Goal: Task Accomplishment & Management: Use online tool/utility

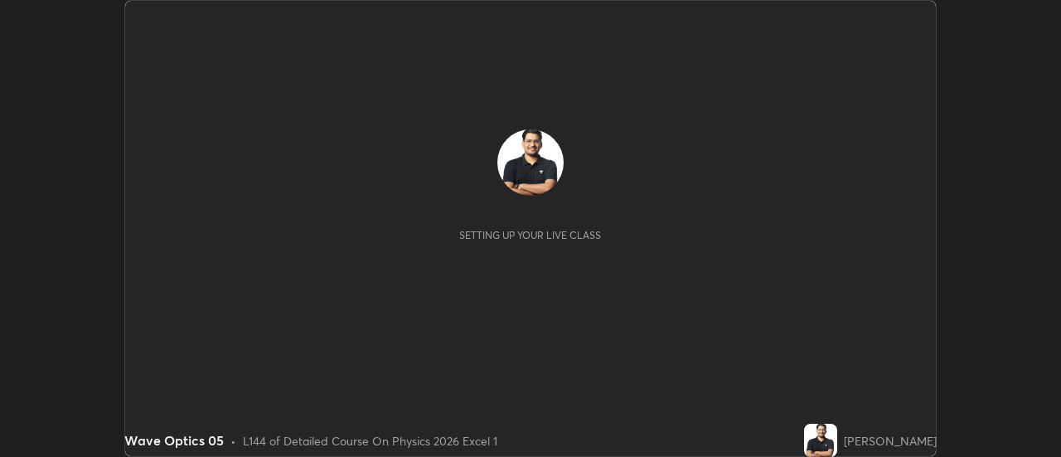
scroll to position [457, 1061]
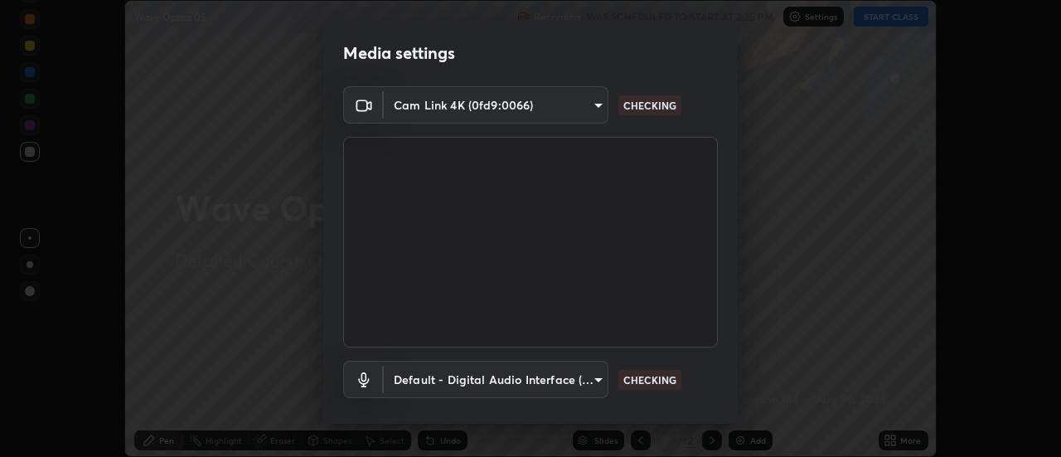
click at [436, 113] on body "Erase all Wave Optics 05 Recording WAS SCHEDULED TO START AT 3:25 PM Settings S…" at bounding box center [530, 228] width 1061 height 457
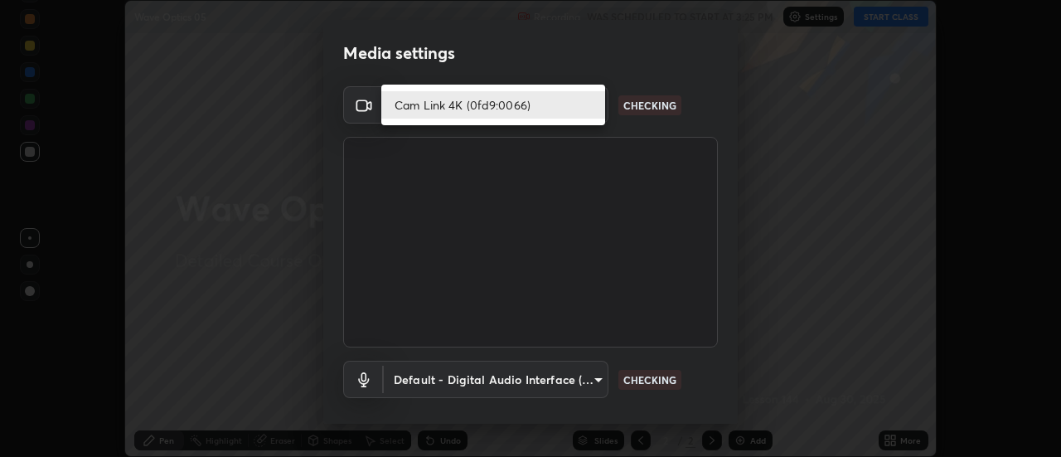
click at [433, 102] on li "Cam Link 4K (0fd9:0066)" at bounding box center [493, 104] width 224 height 27
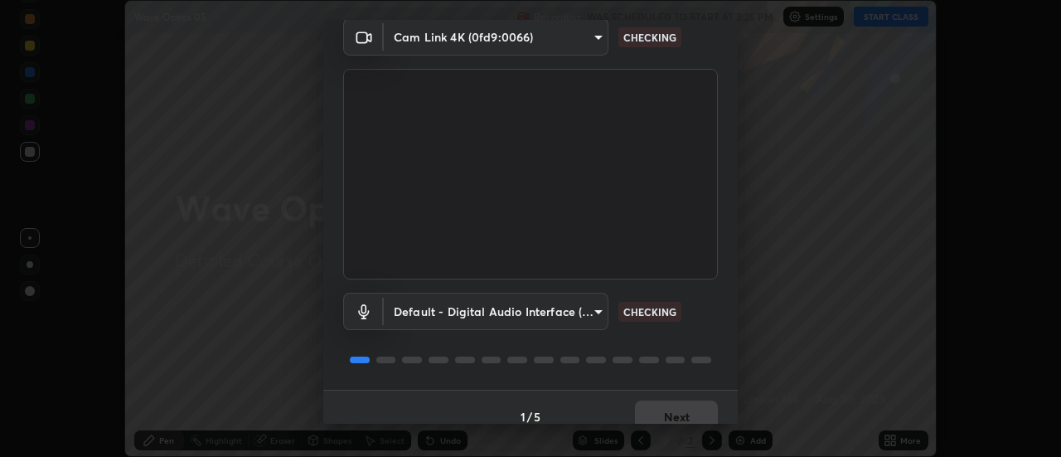
scroll to position [87, 0]
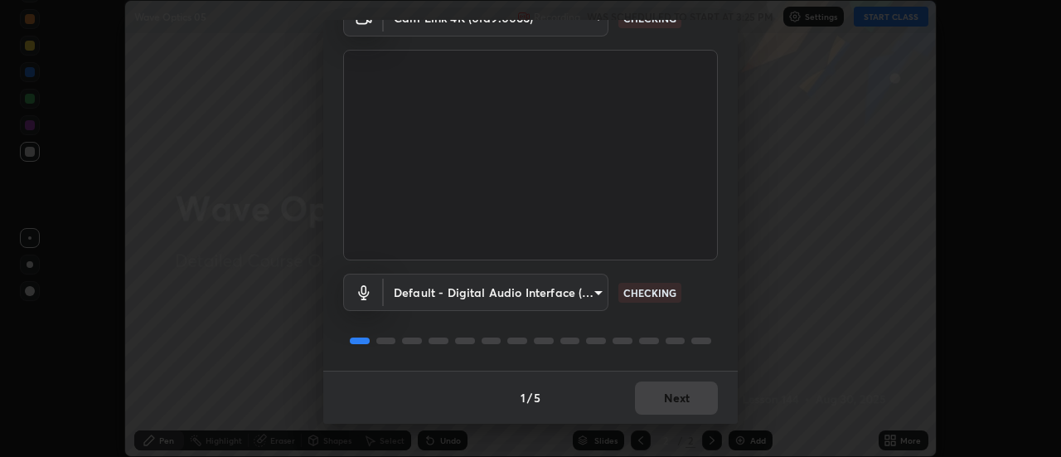
click at [478, 295] on body "Erase all Wave Optics 05 Recording WAS SCHEDULED TO START AT 3:25 PM Settings S…" at bounding box center [530, 228] width 1061 height 457
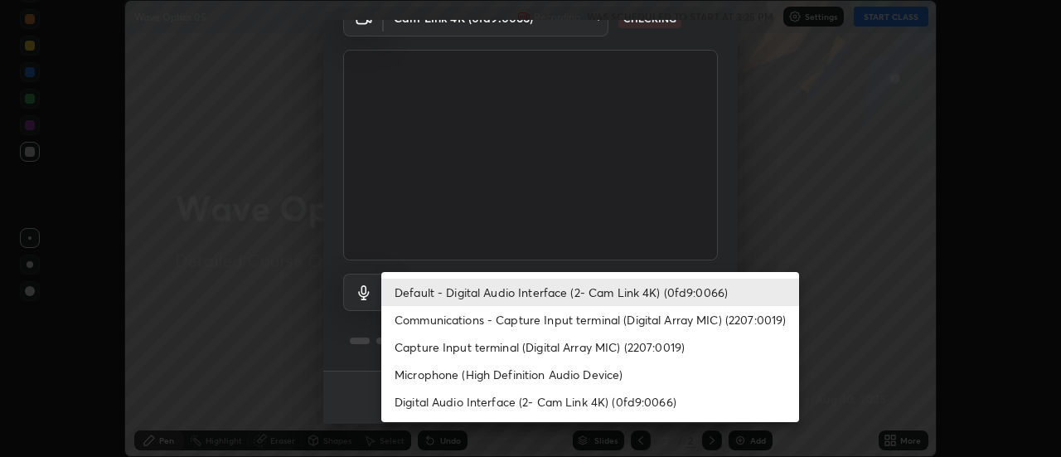
click at [437, 288] on li "Default - Digital Audio Interface (2- Cam Link 4K) (0fd9:0066)" at bounding box center [590, 291] width 418 height 27
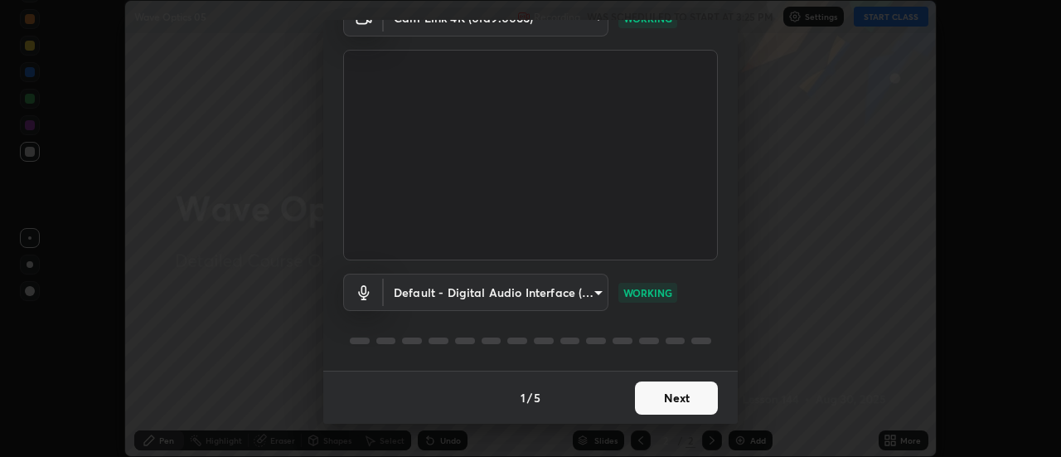
click at [662, 404] on button "Next" at bounding box center [676, 397] width 83 height 33
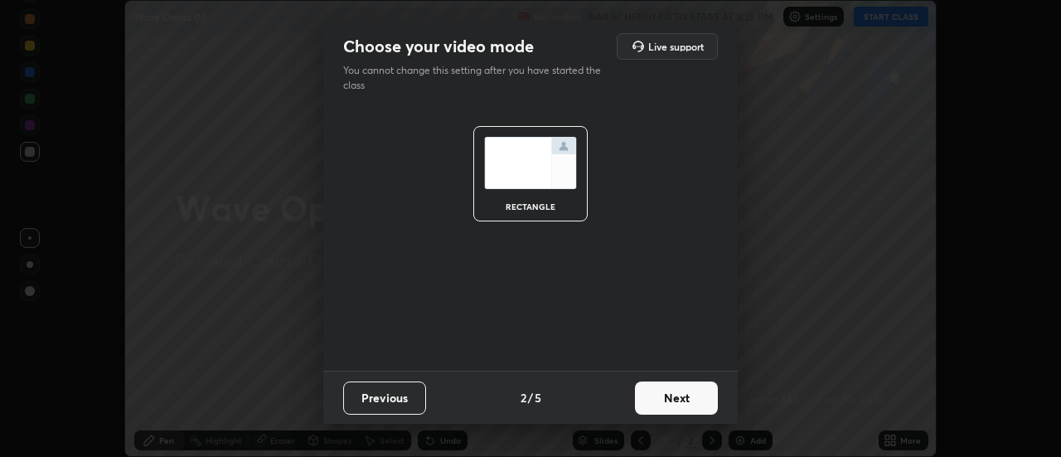
click at [689, 404] on button "Next" at bounding box center [676, 397] width 83 height 33
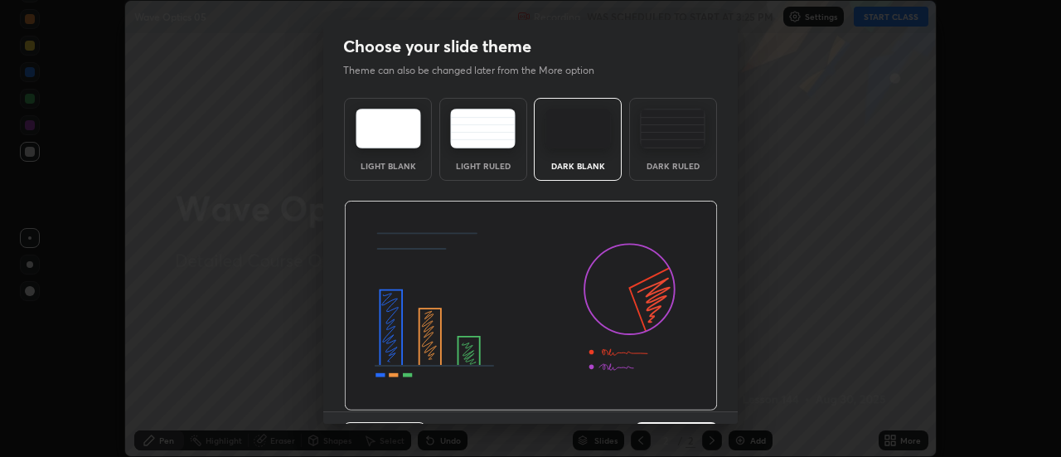
scroll to position [41, 0]
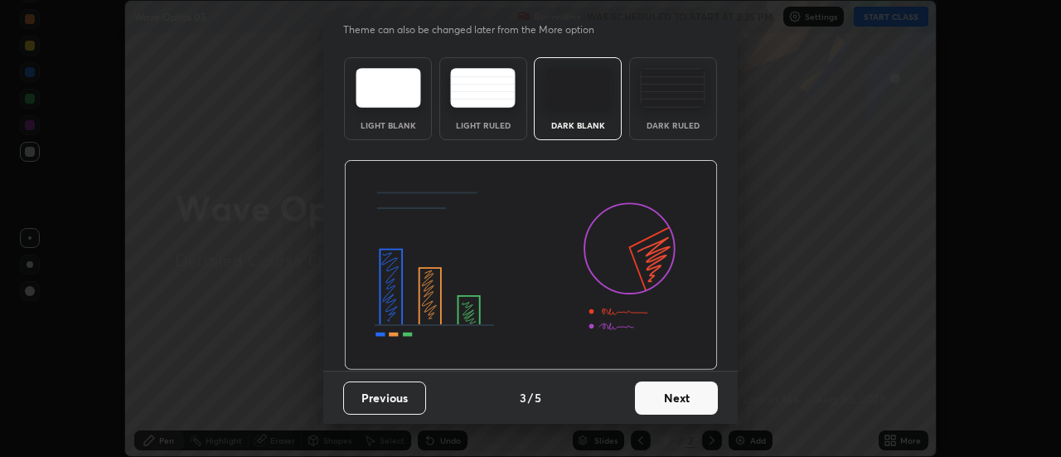
click at [695, 409] on button "Next" at bounding box center [676, 397] width 83 height 33
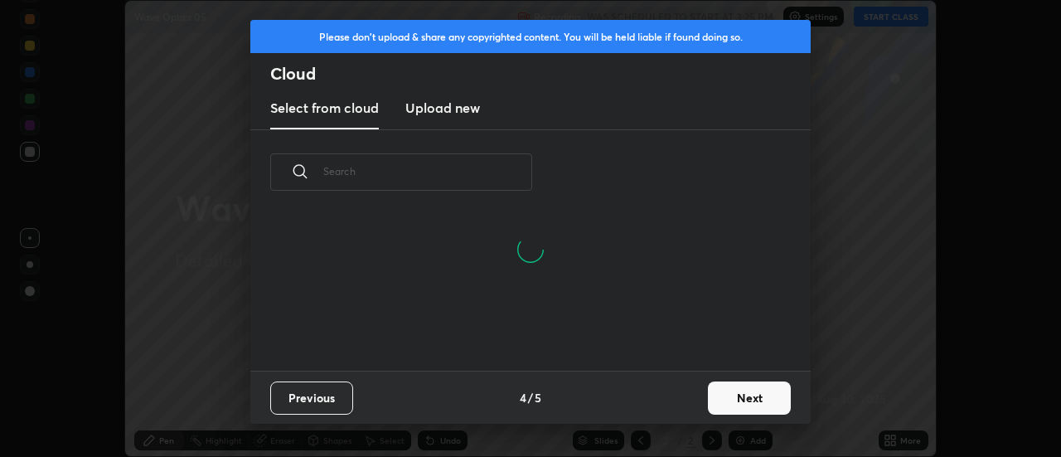
scroll to position [6, 9]
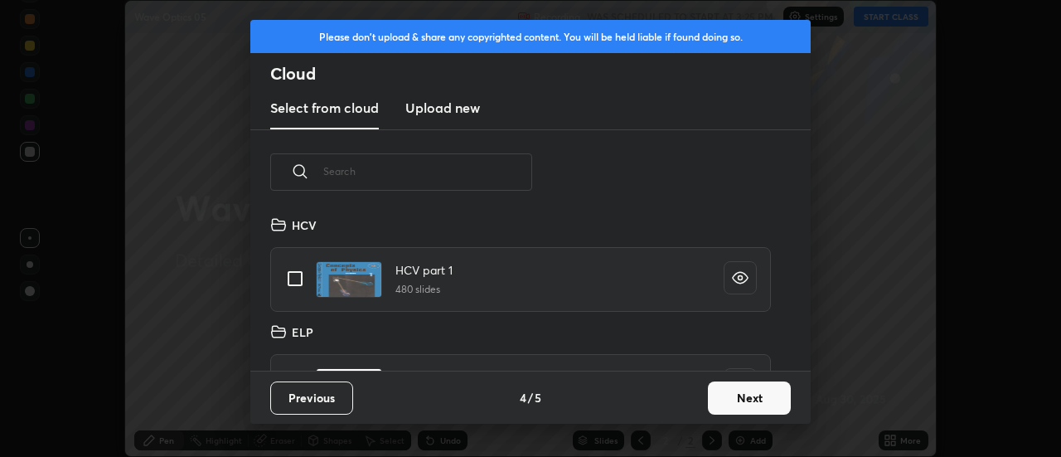
click at [728, 390] on button "Next" at bounding box center [749, 397] width 83 height 33
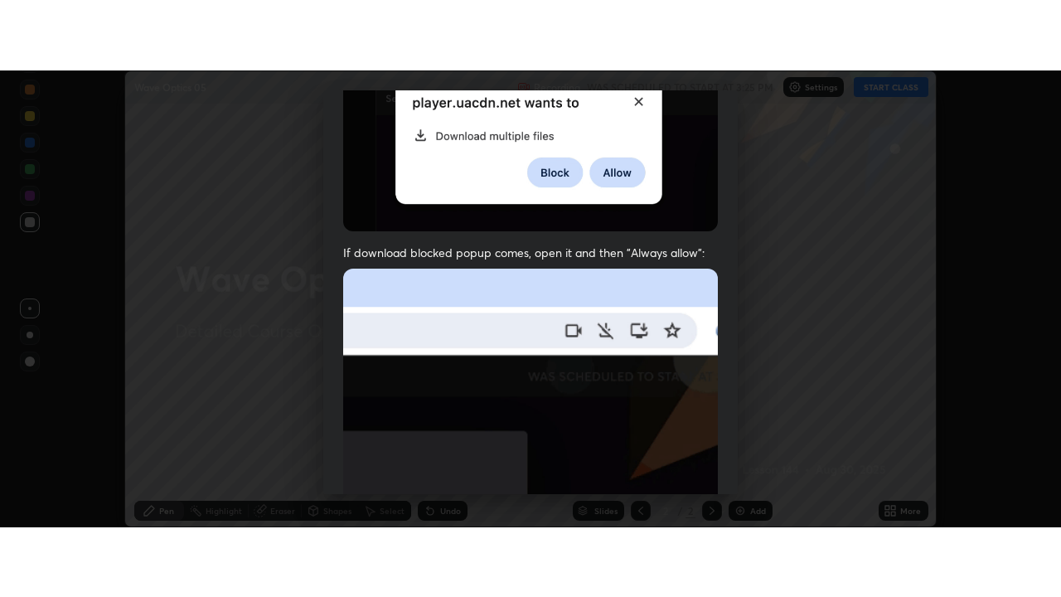
scroll to position [425, 0]
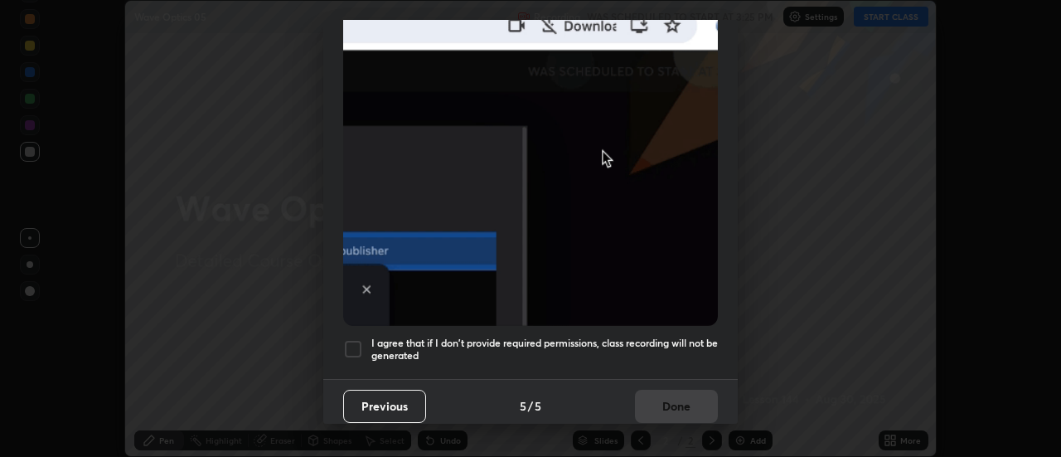
click at [350, 346] on div at bounding box center [353, 349] width 20 height 20
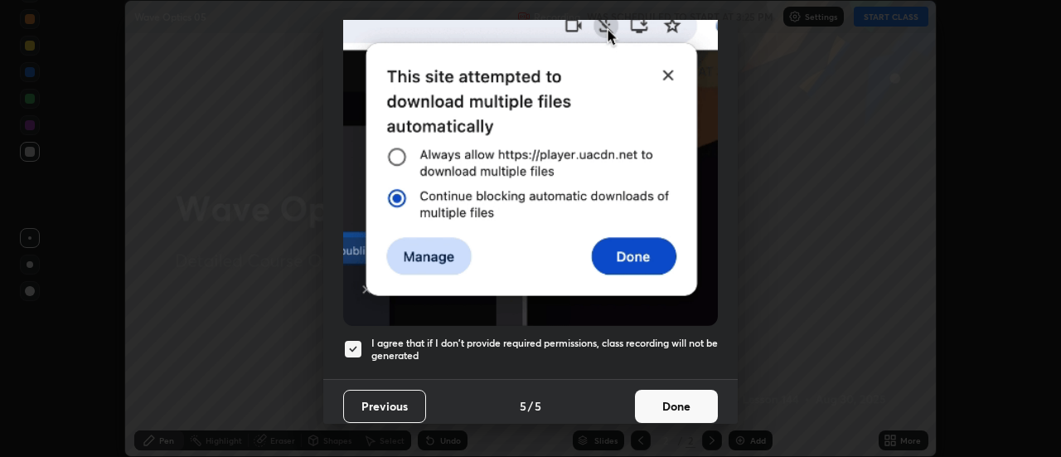
click at [696, 390] on button "Done" at bounding box center [676, 406] width 83 height 33
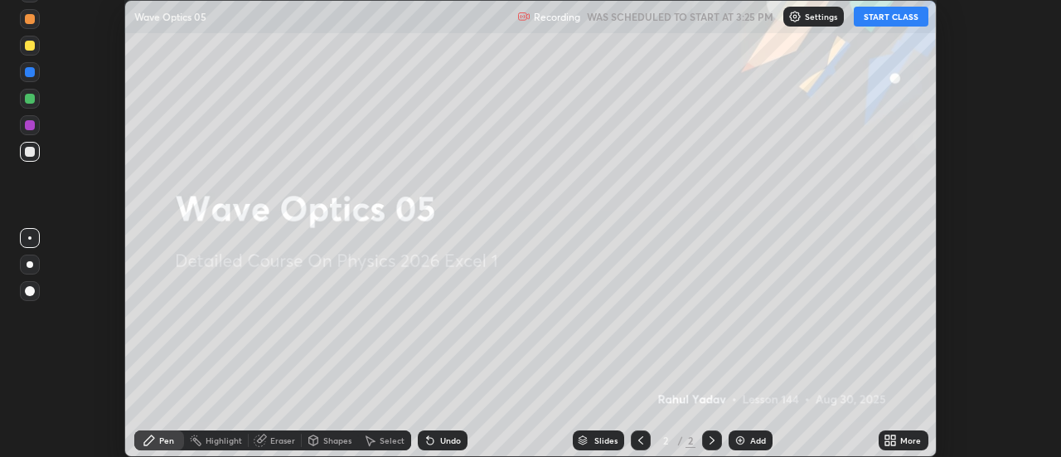
click at [894, 445] on icon at bounding box center [894, 443] width 4 height 4
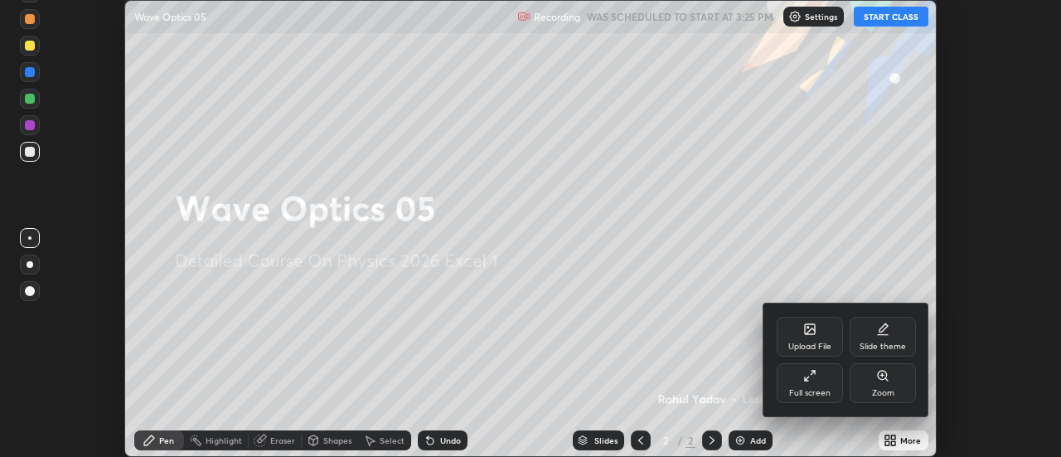
click at [823, 386] on div "Full screen" at bounding box center [810, 383] width 66 height 40
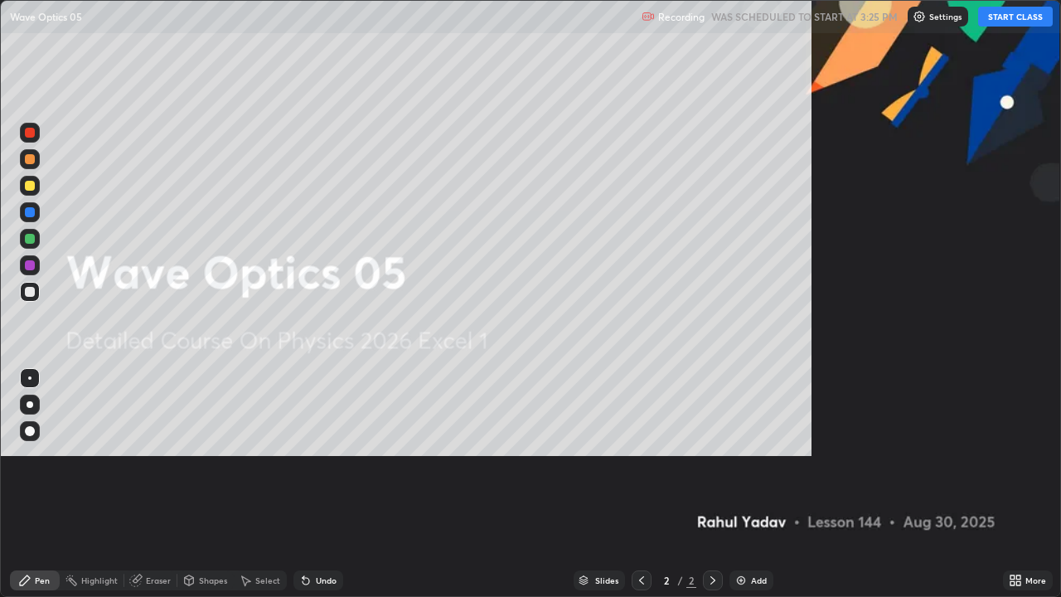
scroll to position [597, 1061]
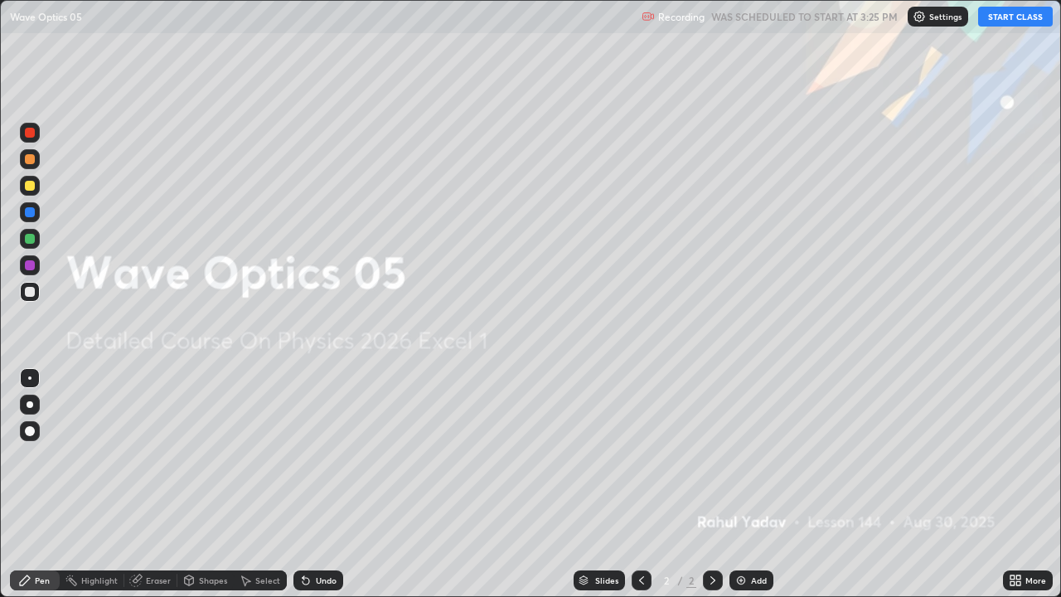
click at [1006, 20] on button "START CLASS" at bounding box center [1015, 17] width 75 height 20
click at [741, 456] on img at bounding box center [740, 580] width 13 height 13
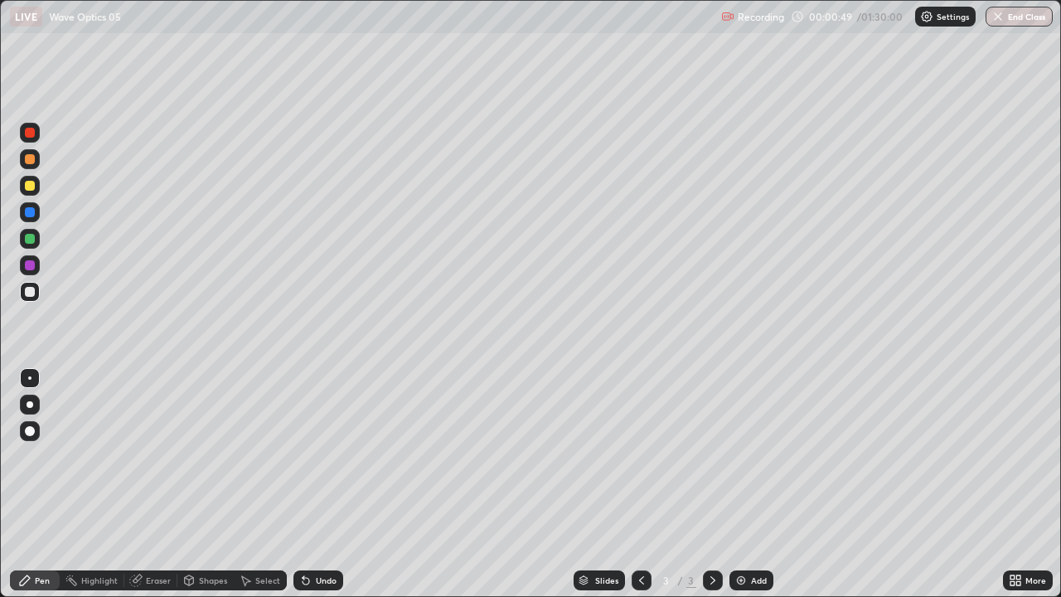
click at [30, 404] on div at bounding box center [30, 404] width 7 height 7
click at [32, 434] on div at bounding box center [30, 431] width 10 height 10
click at [32, 184] on div at bounding box center [30, 186] width 10 height 10
click at [30, 404] on div at bounding box center [30, 404] width 7 height 7
click at [33, 296] on div at bounding box center [30, 292] width 20 height 20
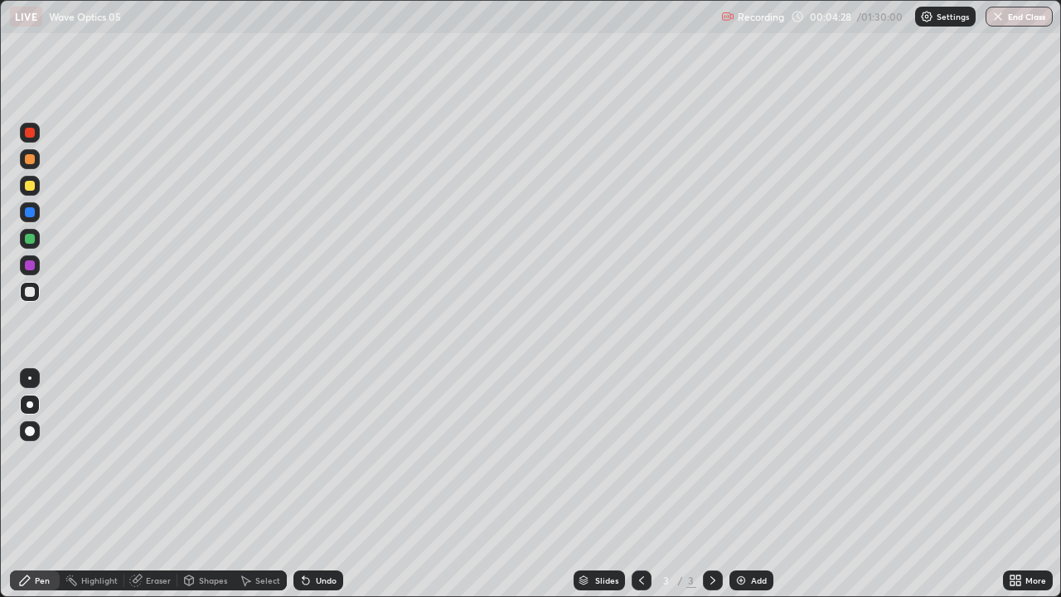
click at [33, 187] on div at bounding box center [30, 186] width 10 height 10
click at [205, 456] on div "Shapes" at bounding box center [205, 580] width 56 height 20
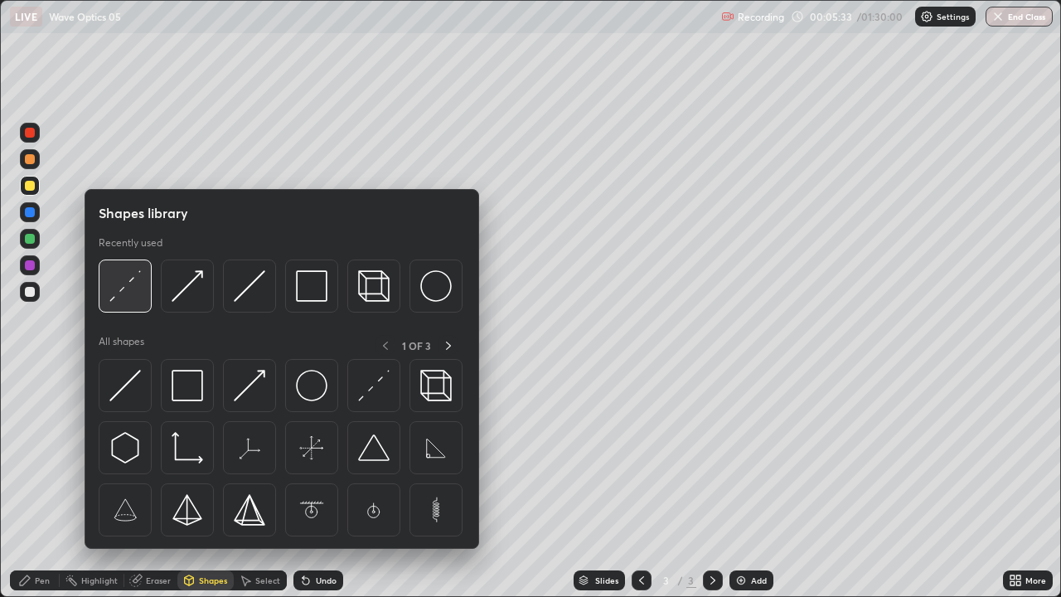
click at [121, 290] on img at bounding box center [124, 285] width 31 height 31
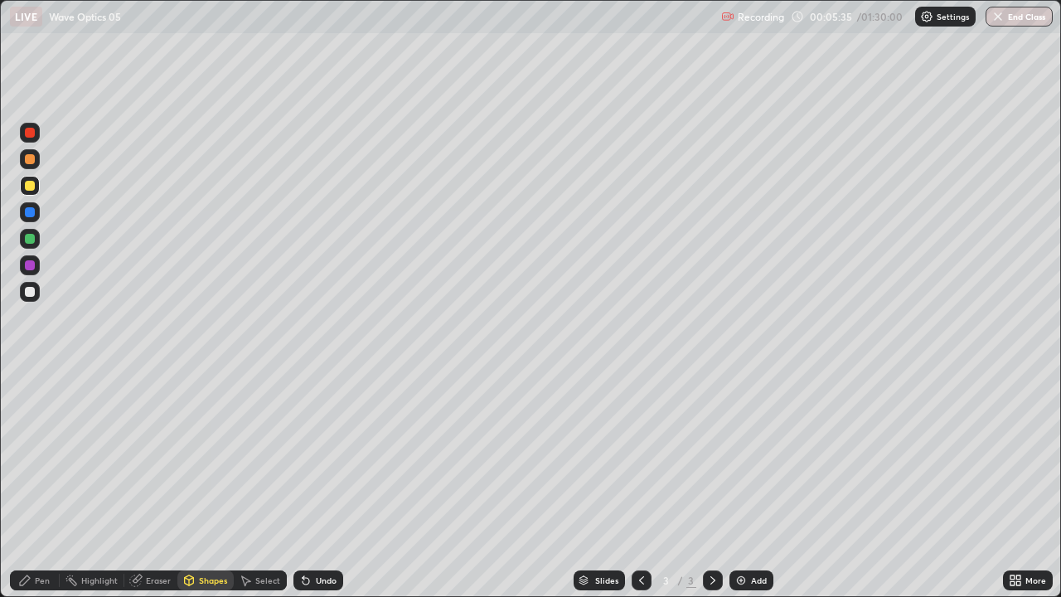
click at [44, 456] on div "Pen" at bounding box center [35, 580] width 50 height 20
click at [209, 456] on div "Shapes" at bounding box center [213, 580] width 28 height 8
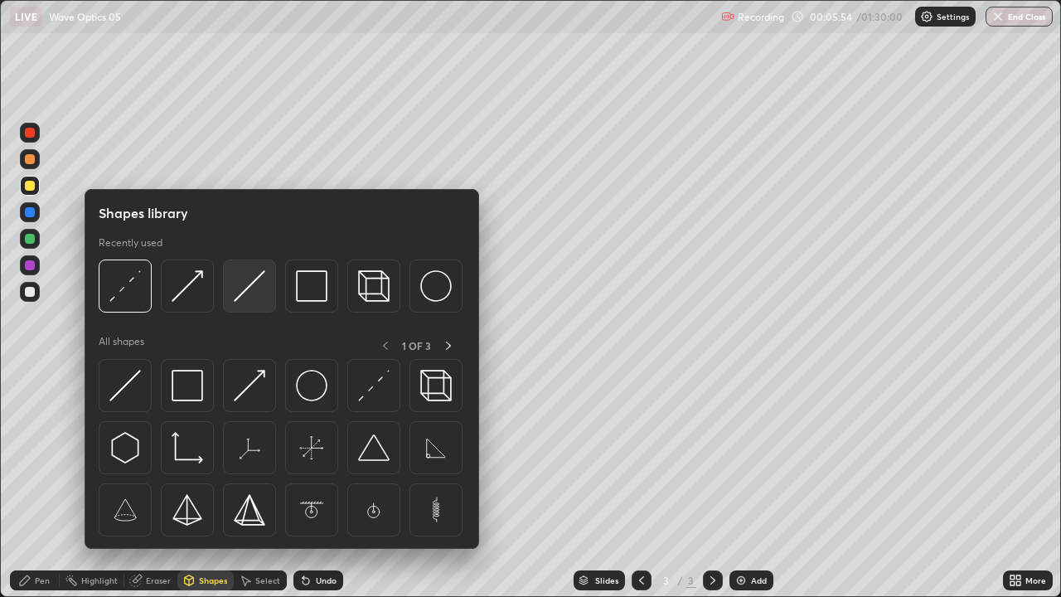
click at [244, 289] on img at bounding box center [249, 285] width 31 height 31
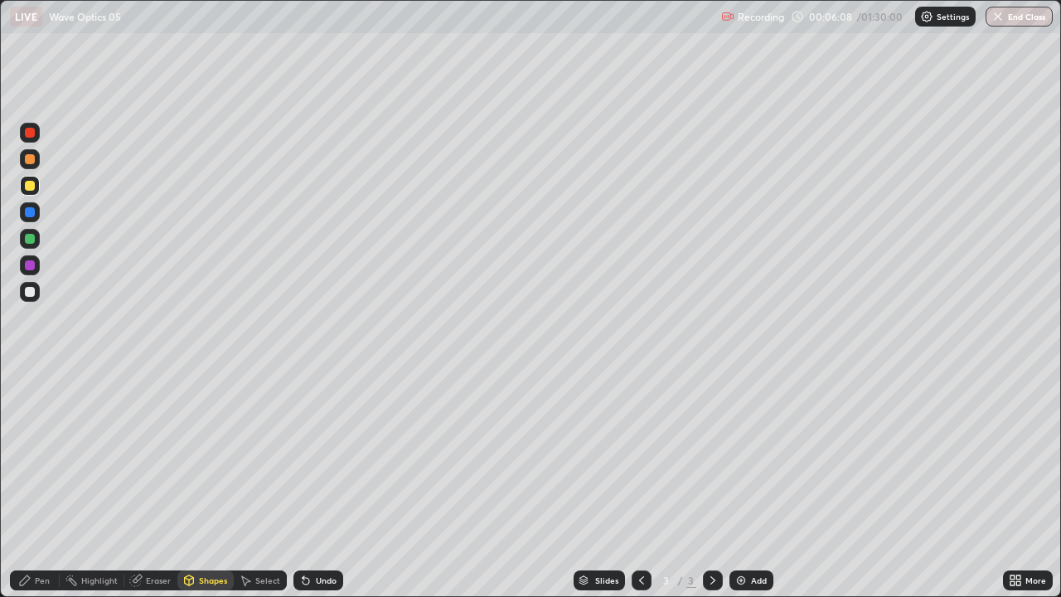
click at [202, 456] on div "Shapes" at bounding box center [205, 580] width 56 height 20
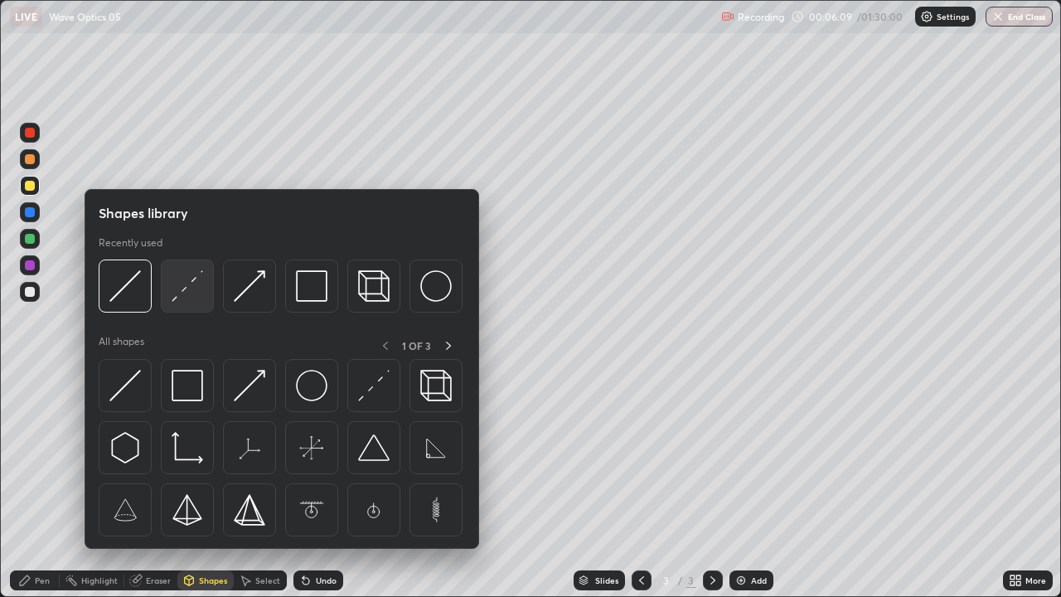
click at [182, 297] on img at bounding box center [187, 285] width 31 height 31
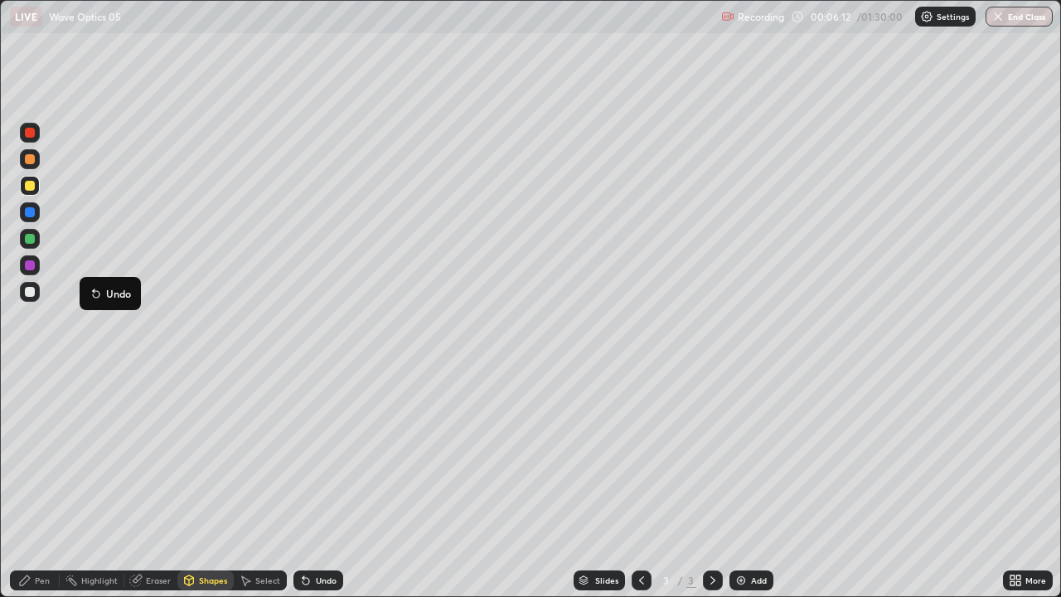
click at [27, 214] on div at bounding box center [30, 212] width 10 height 10
click at [211, 456] on div "Shapes" at bounding box center [213, 580] width 28 height 8
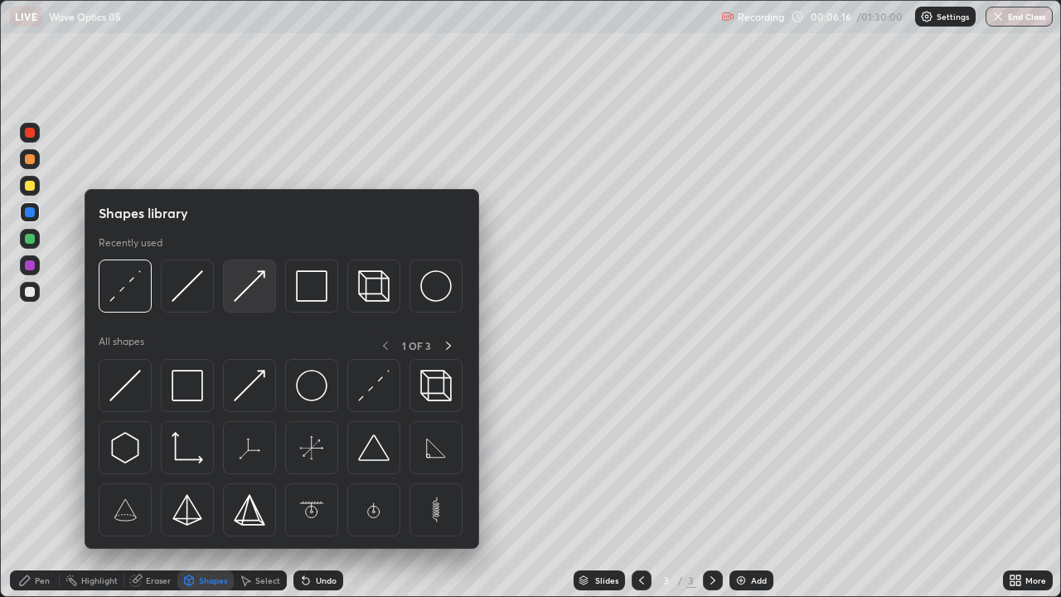
click at [252, 292] on img at bounding box center [249, 285] width 31 height 31
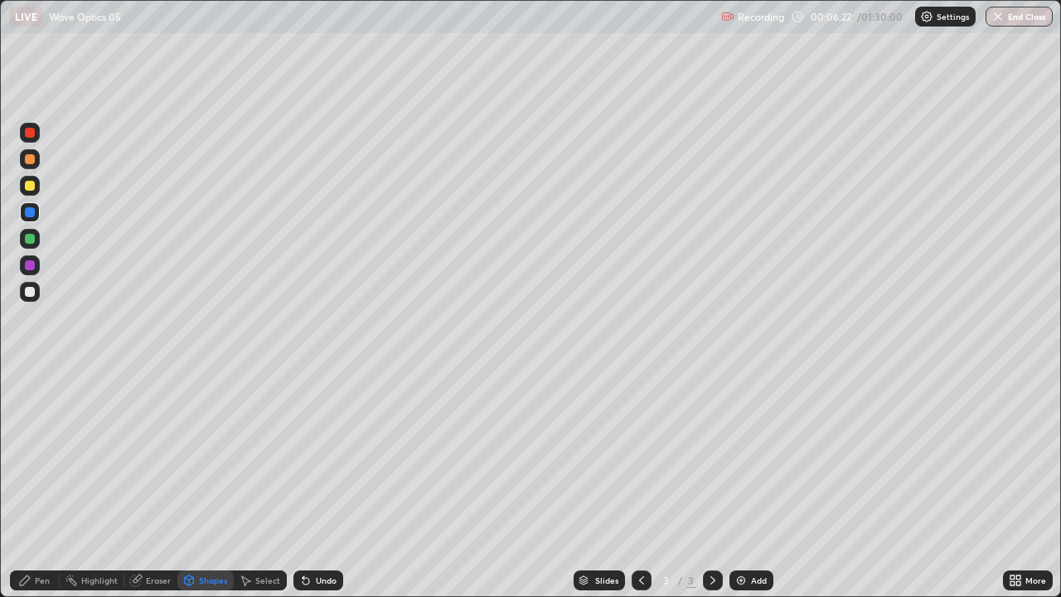
click at [48, 456] on div "Pen" at bounding box center [42, 580] width 15 height 8
click at [29, 213] on div at bounding box center [30, 212] width 10 height 10
click at [32, 188] on div at bounding box center [30, 186] width 10 height 10
click at [215, 456] on div "Shapes" at bounding box center [213, 580] width 28 height 8
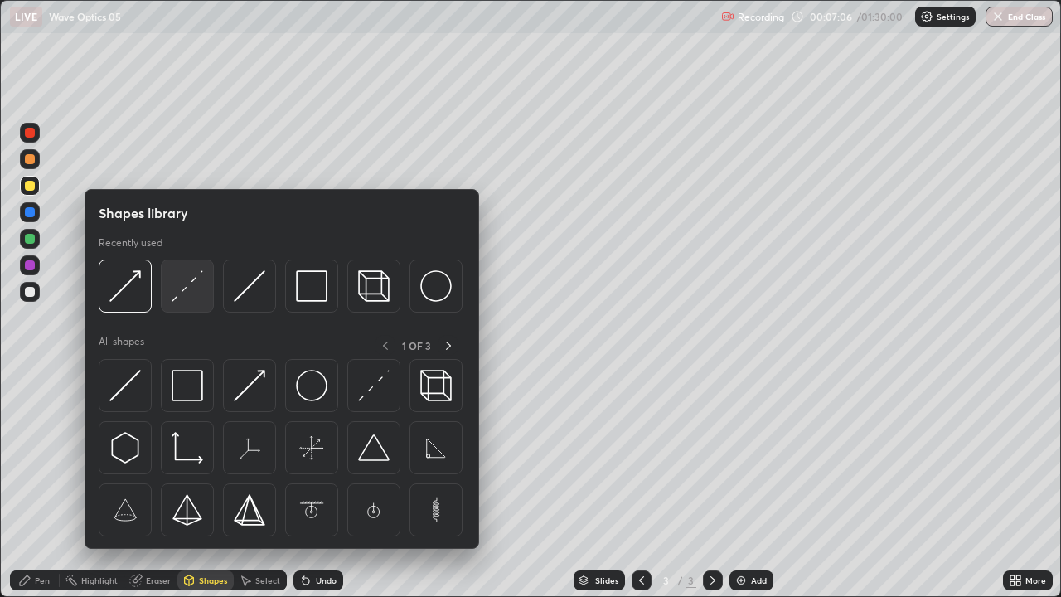
click at [181, 291] on img at bounding box center [187, 285] width 31 height 31
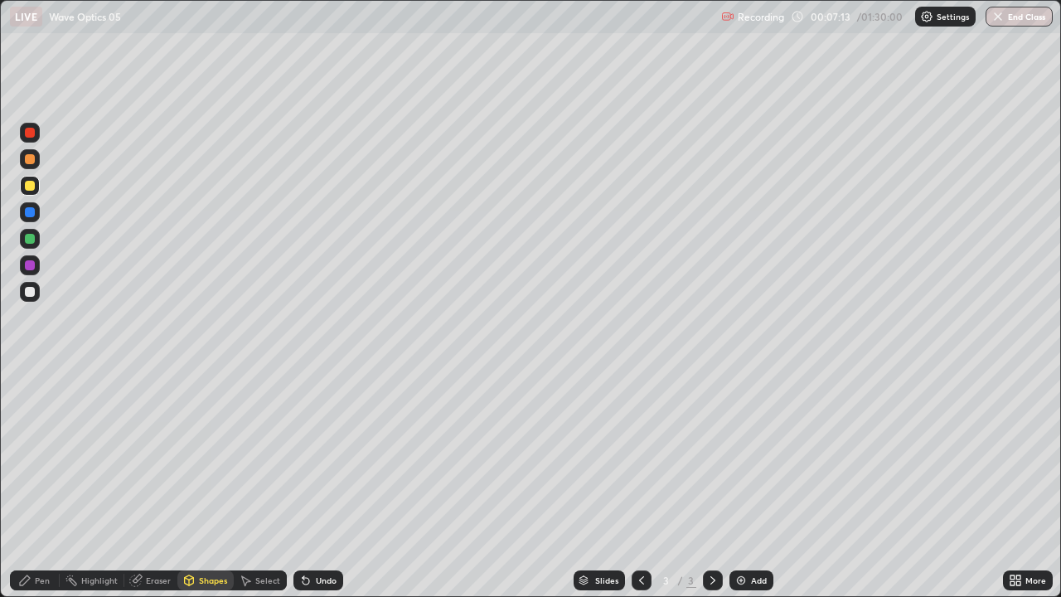
click at [44, 456] on div "Pen" at bounding box center [35, 580] width 50 height 20
click at [147, 456] on div "Eraser" at bounding box center [158, 580] width 25 height 8
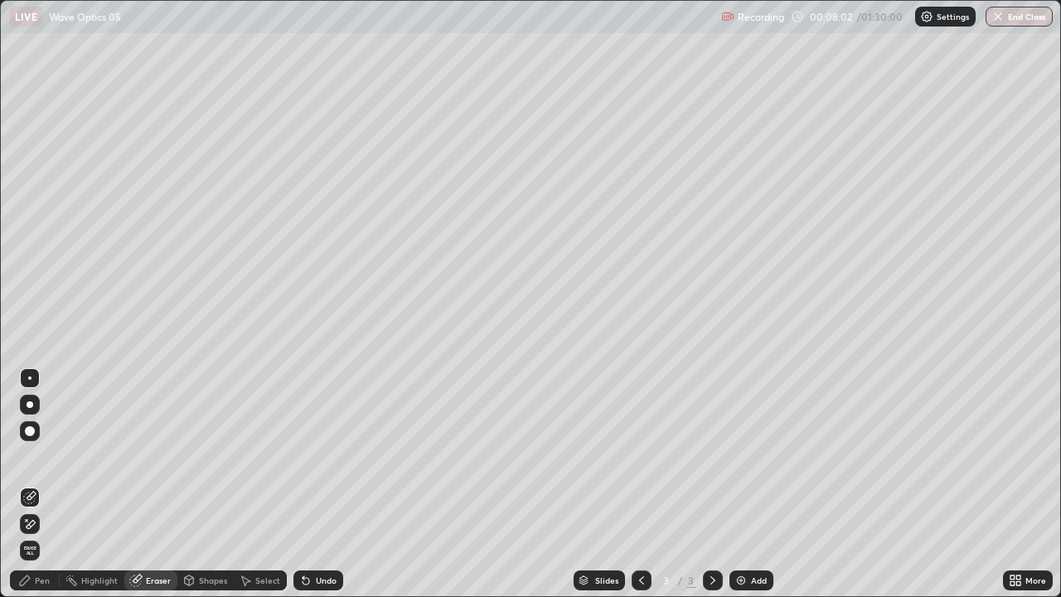
click at [45, 456] on div "Pen" at bounding box center [35, 580] width 50 height 20
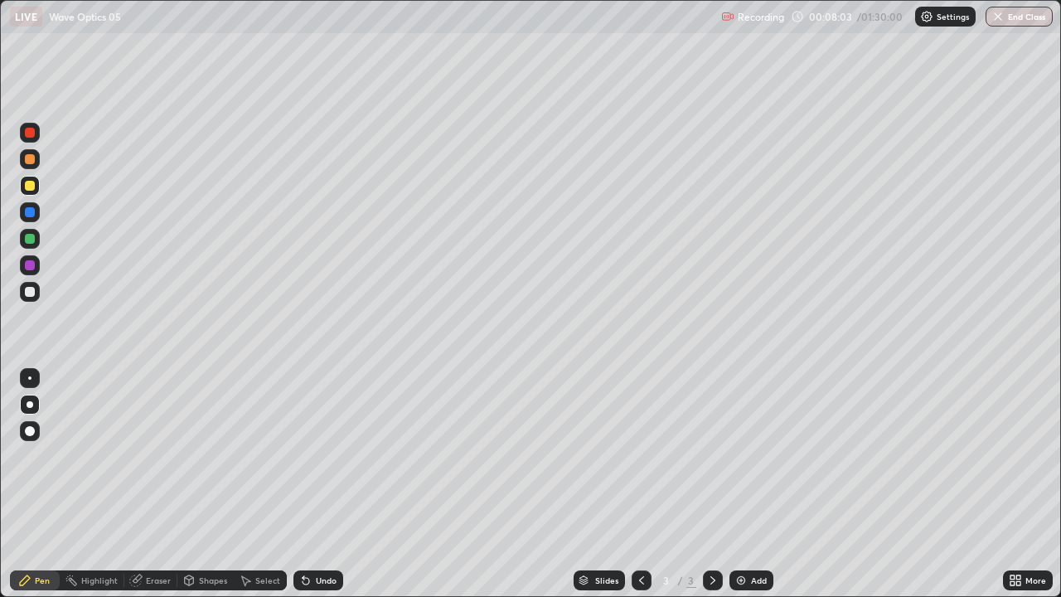
click at [30, 186] on div at bounding box center [30, 186] width 10 height 10
click at [30, 293] on div at bounding box center [30, 292] width 10 height 10
click at [303, 456] on icon at bounding box center [306, 581] width 7 height 7
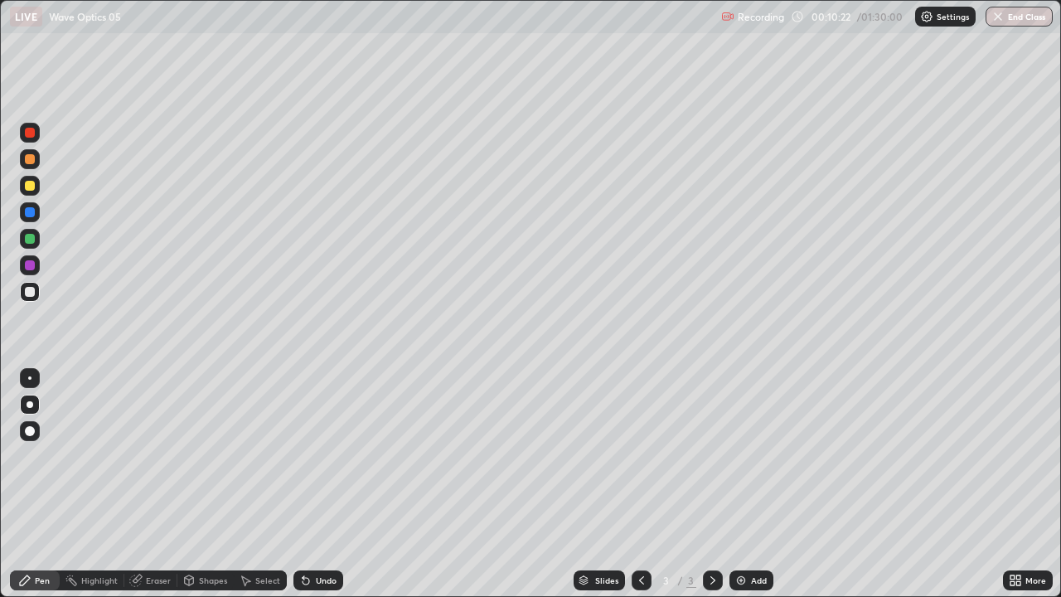
click at [300, 456] on icon at bounding box center [305, 580] width 13 height 13
click at [303, 456] on icon at bounding box center [306, 581] width 7 height 7
click at [307, 456] on icon at bounding box center [306, 581] width 7 height 7
click at [305, 456] on icon at bounding box center [306, 581] width 7 height 7
click at [715, 456] on div at bounding box center [713, 580] width 20 height 20
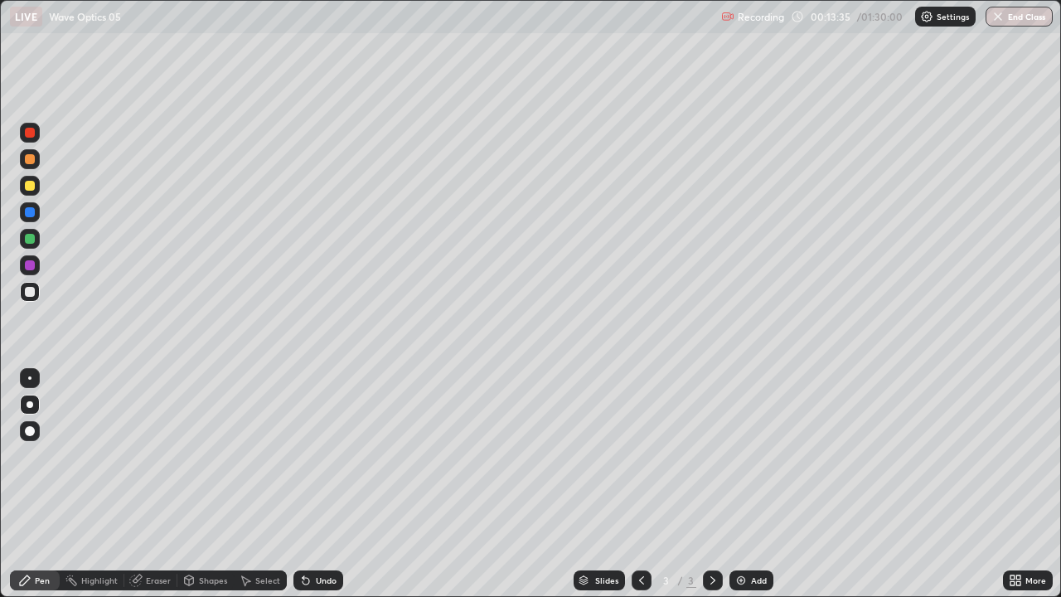
click at [748, 456] on div "Add" at bounding box center [751, 580] width 44 height 20
click at [30, 404] on div at bounding box center [30, 404] width 7 height 7
click at [22, 183] on div at bounding box center [30, 186] width 20 height 20
click at [34, 211] on div at bounding box center [30, 212] width 10 height 10
click at [30, 188] on div at bounding box center [30, 186] width 10 height 10
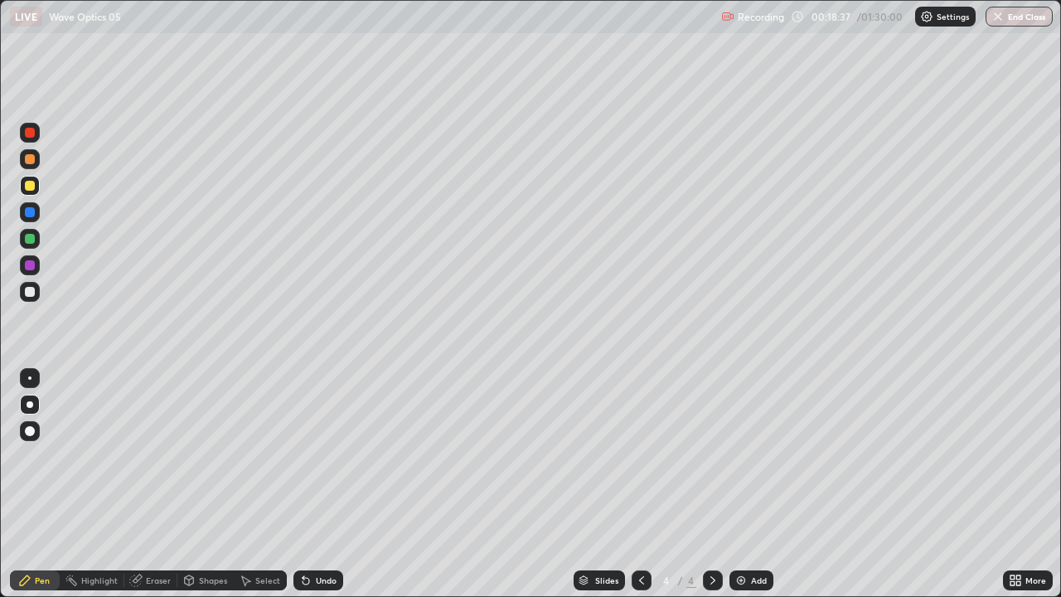
click at [213, 456] on div "Shapes" at bounding box center [205, 580] width 56 height 20
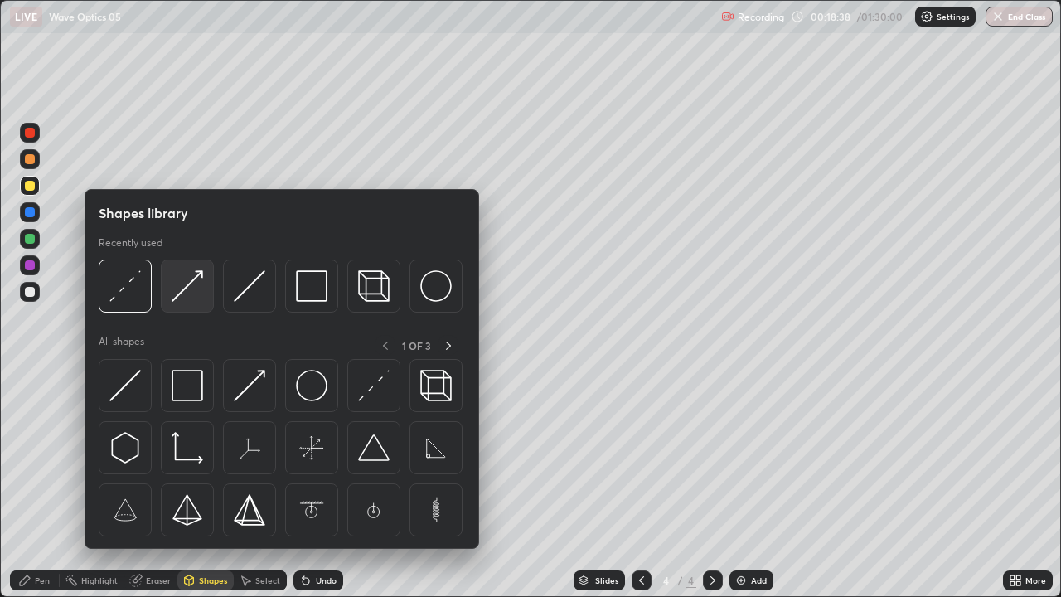
click at [182, 296] on img at bounding box center [187, 285] width 31 height 31
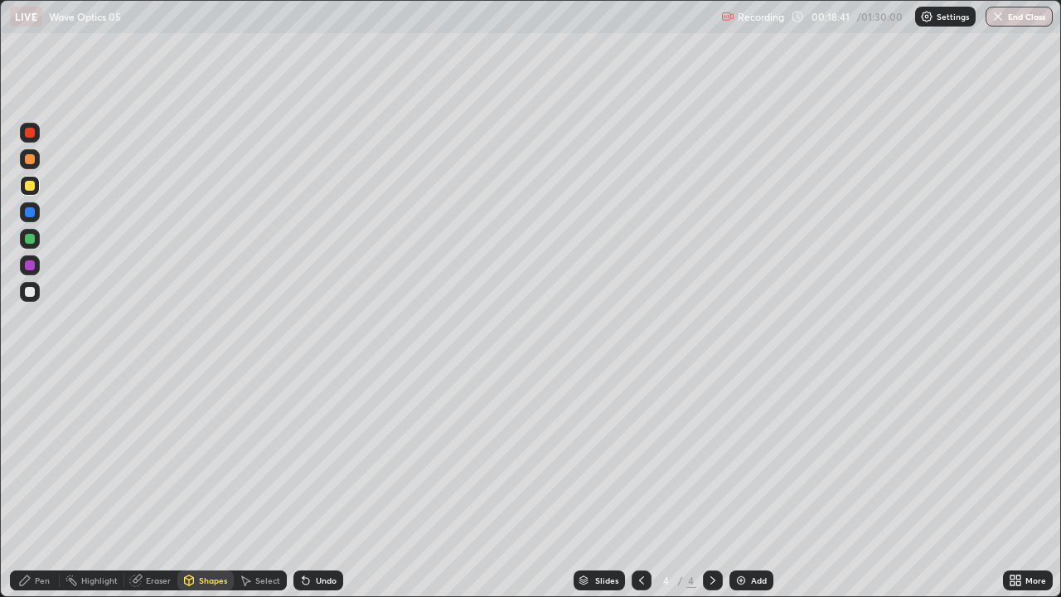
click at [38, 456] on div "Pen" at bounding box center [35, 580] width 50 height 20
click at [31, 299] on div at bounding box center [30, 292] width 20 height 20
click at [197, 456] on div "Shapes" at bounding box center [205, 580] width 56 height 20
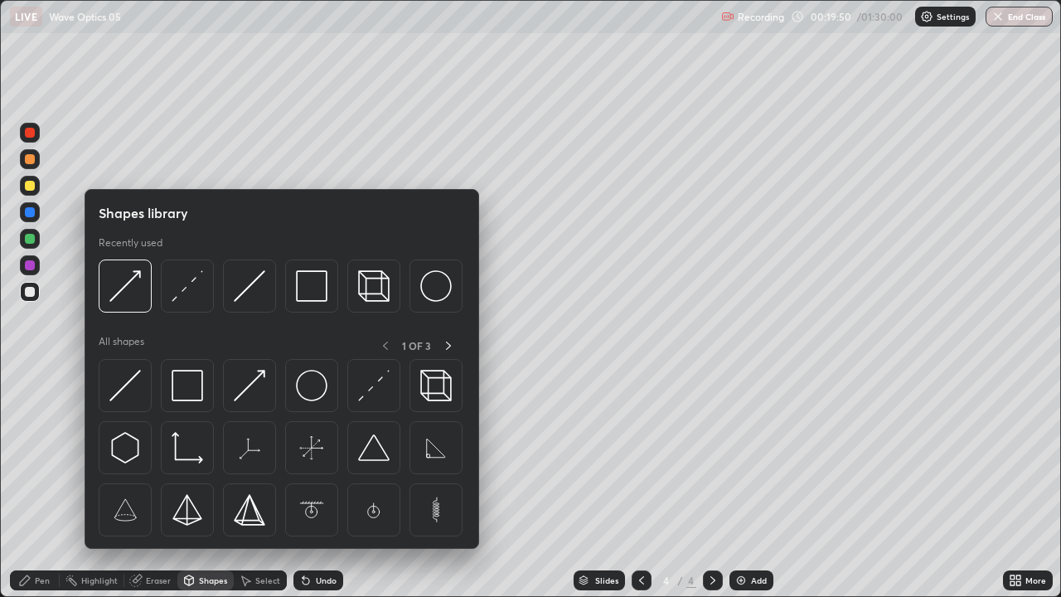
click at [269, 456] on div "Select" at bounding box center [267, 580] width 25 height 8
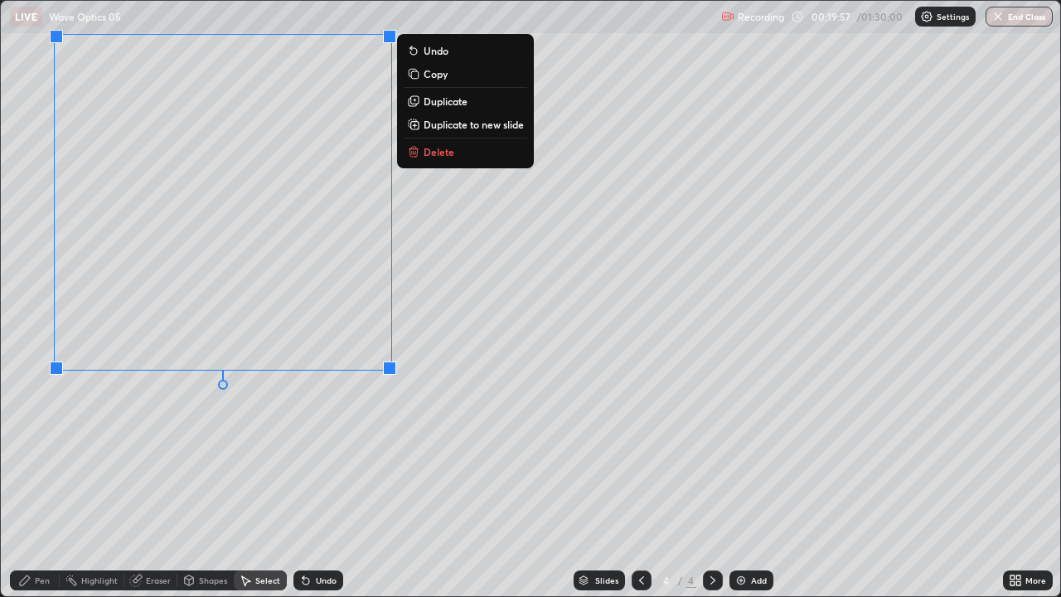
click at [431, 407] on div "0 ° Undo Copy Duplicate Duplicate to new slide Delete" at bounding box center [530, 298] width 1059 height 595
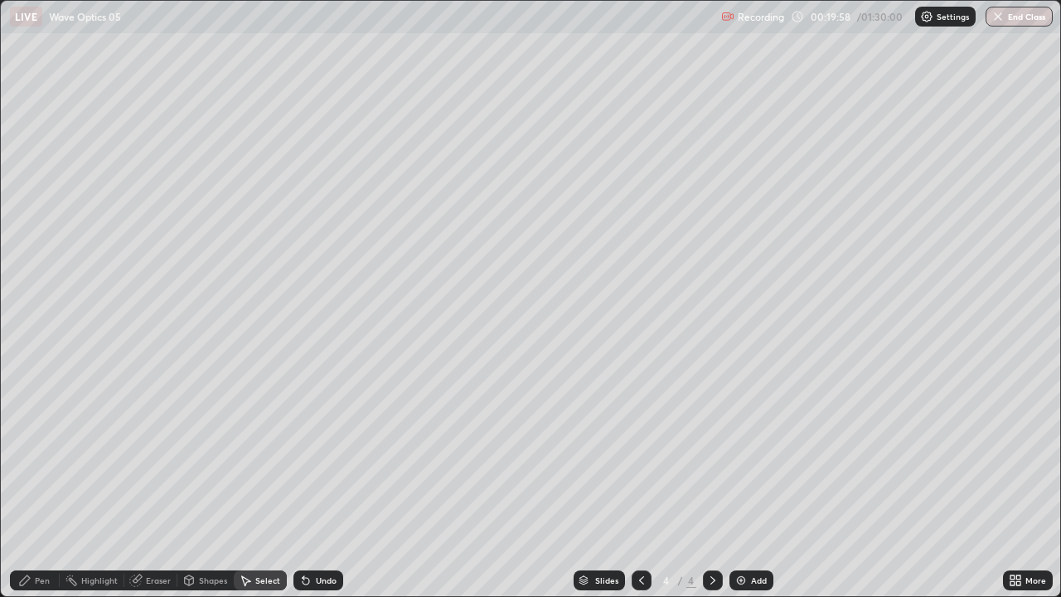
click at [206, 456] on div "Shapes" at bounding box center [213, 580] width 28 height 8
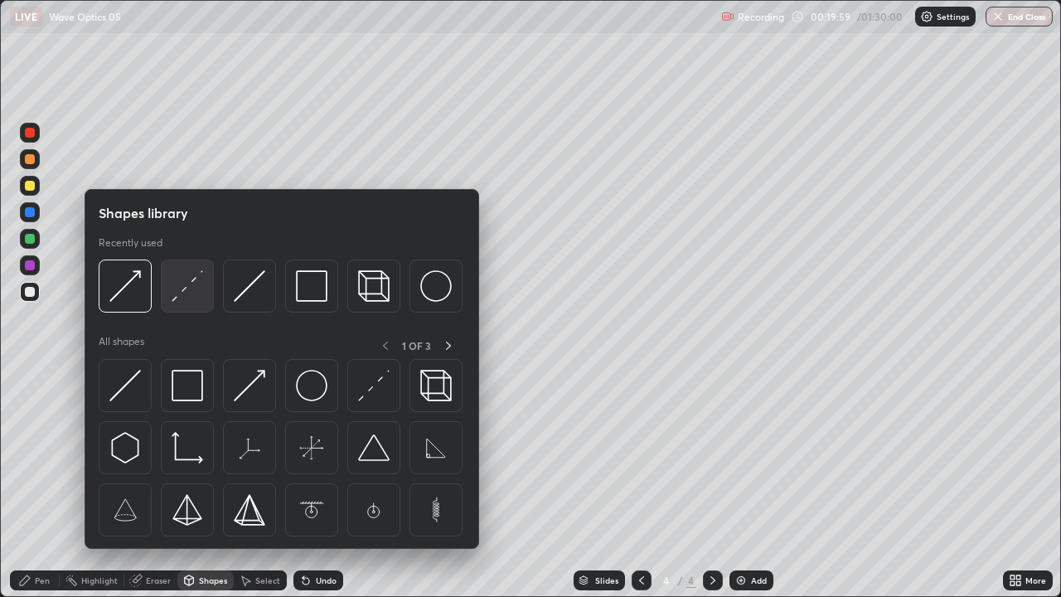
click at [186, 291] on img at bounding box center [187, 285] width 31 height 31
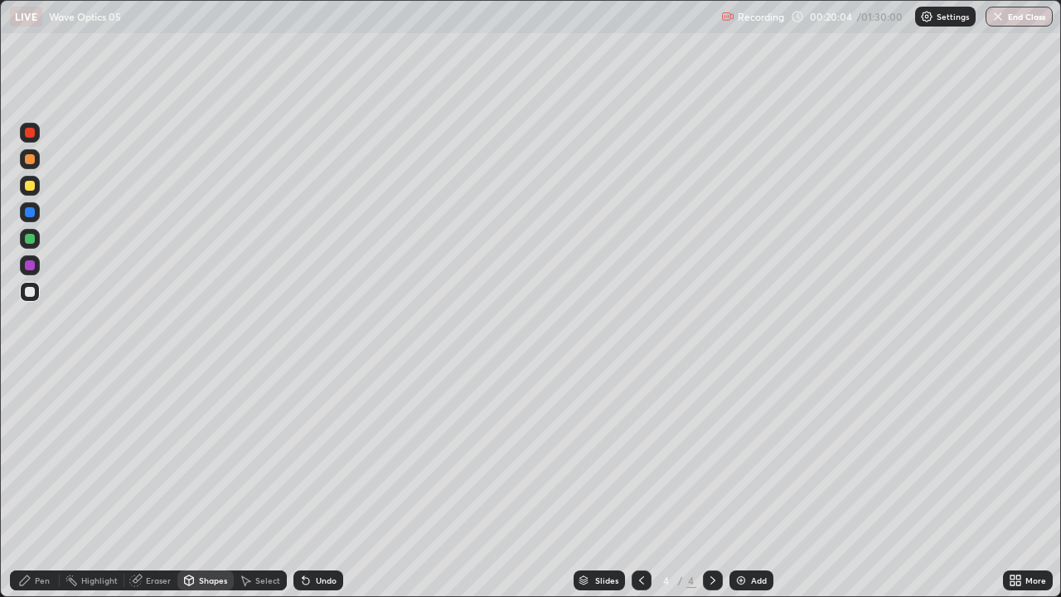
click at [32, 456] on div "Pen" at bounding box center [35, 580] width 50 height 20
click at [153, 456] on div "Eraser" at bounding box center [158, 580] width 25 height 8
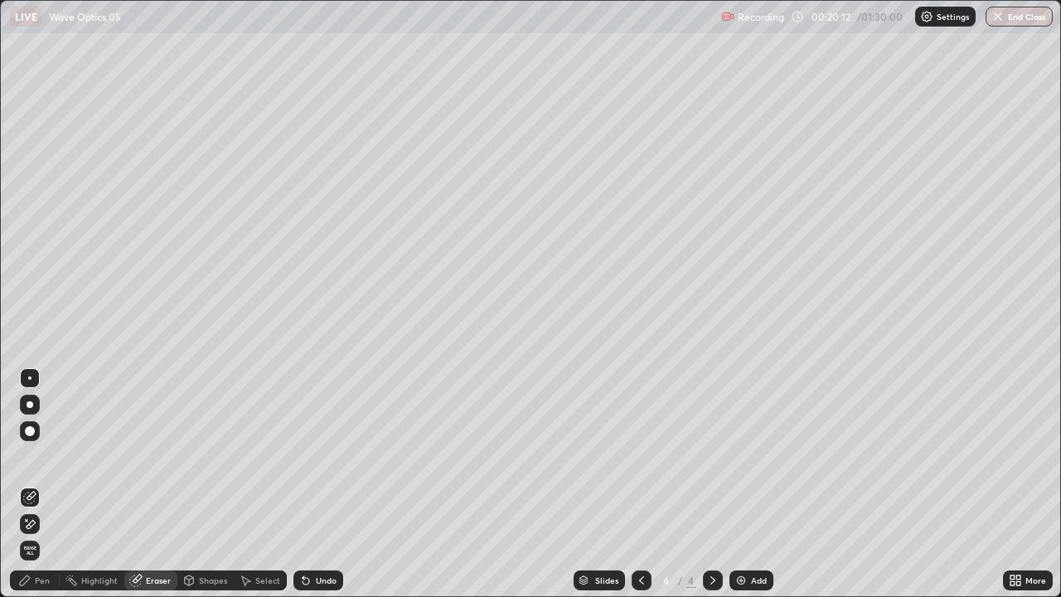
click at [37, 456] on div "Pen" at bounding box center [35, 580] width 50 height 20
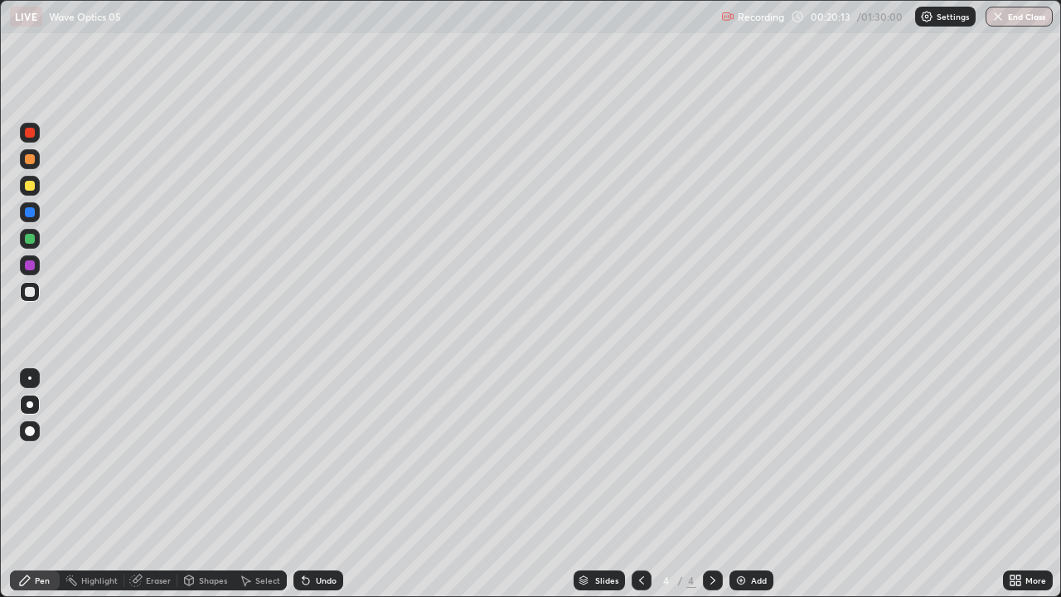
click at [36, 431] on div at bounding box center [30, 431] width 20 height 20
click at [28, 186] on div at bounding box center [30, 186] width 10 height 10
click at [30, 404] on div at bounding box center [30, 404] width 7 height 7
click at [171, 456] on div "Eraser" at bounding box center [150, 580] width 53 height 20
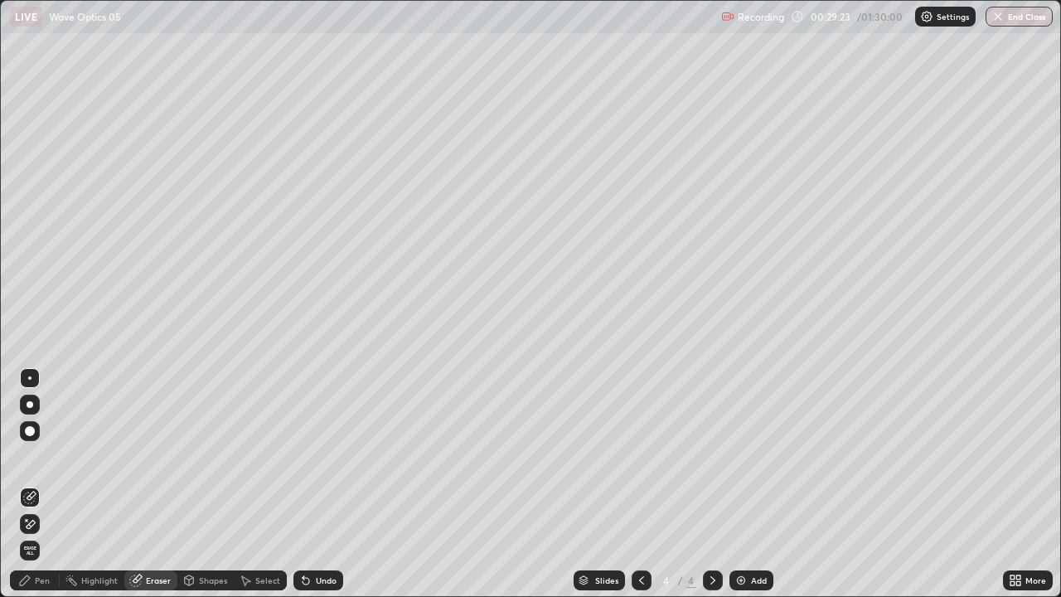
click at [44, 456] on div "Pen" at bounding box center [35, 580] width 50 height 20
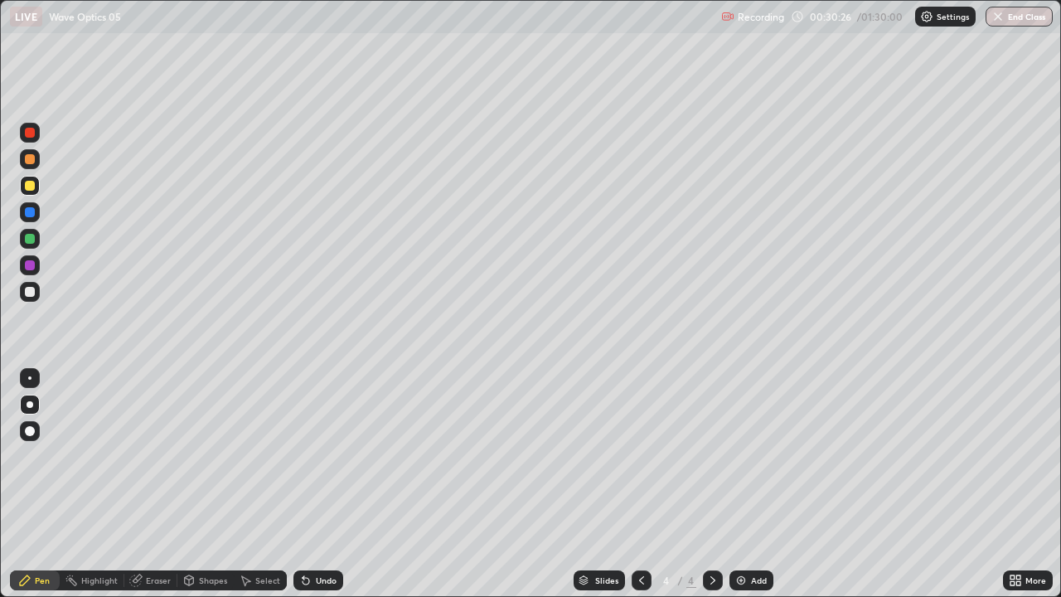
click at [711, 456] on icon at bounding box center [712, 580] width 13 height 13
click at [749, 456] on div "Add" at bounding box center [751, 580] width 44 height 20
click at [640, 456] on icon at bounding box center [641, 580] width 5 height 8
click at [29, 245] on div at bounding box center [30, 239] width 20 height 20
click at [38, 293] on div at bounding box center [30, 292] width 20 height 20
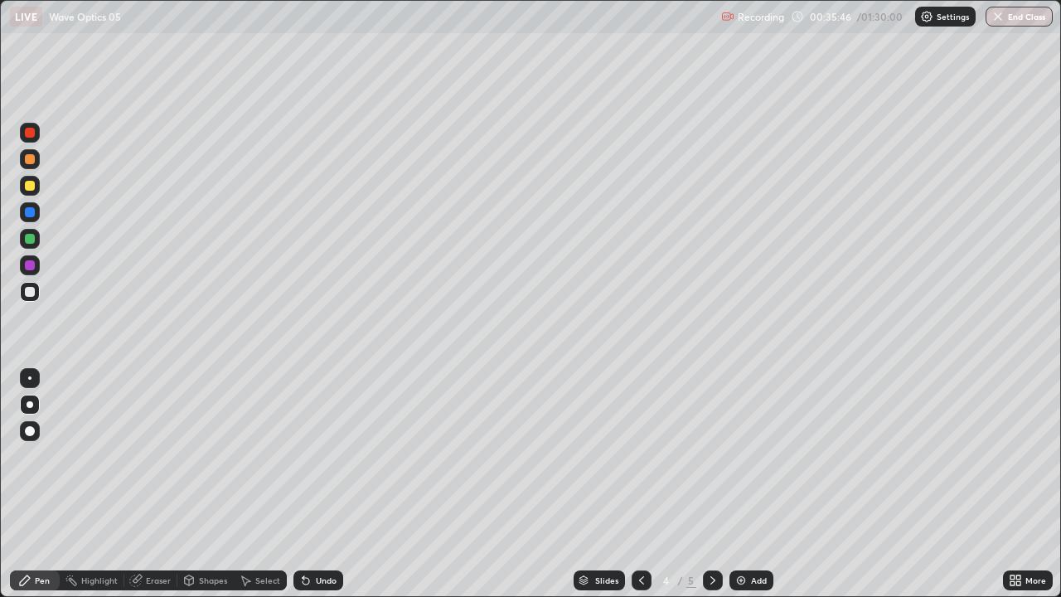
click at [177, 456] on div "Shapes" at bounding box center [205, 580] width 56 height 20
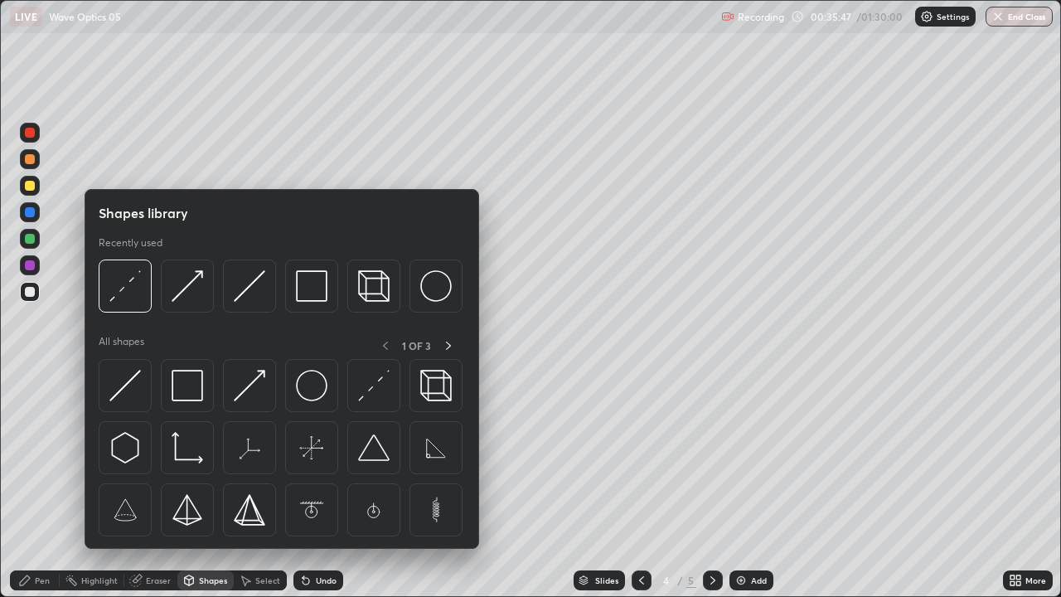
click at [159, 456] on div "Eraser" at bounding box center [158, 580] width 25 height 8
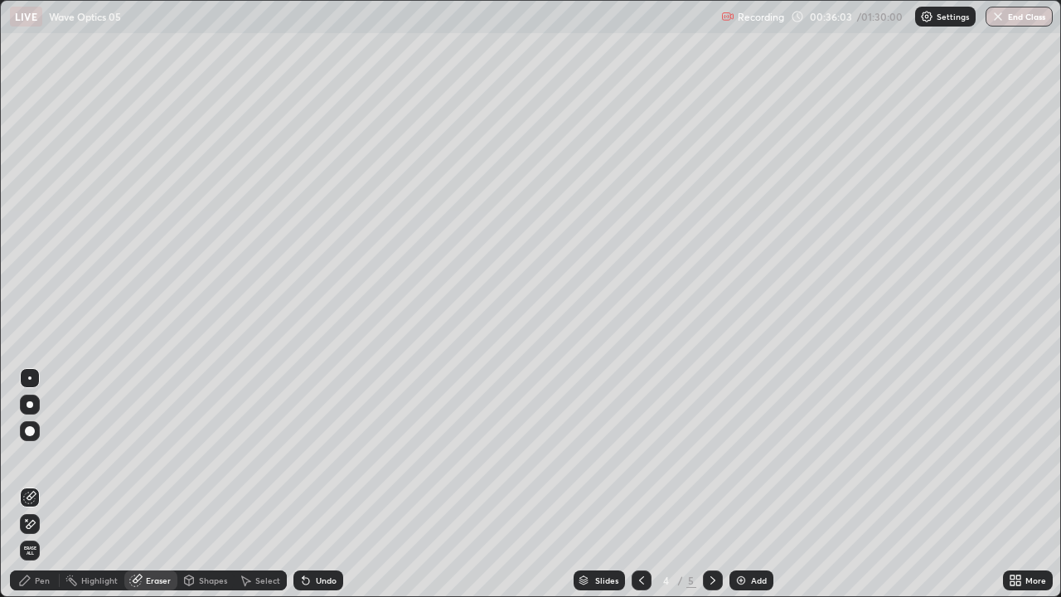
click at [42, 456] on div "Pen" at bounding box center [42, 580] width 15 height 8
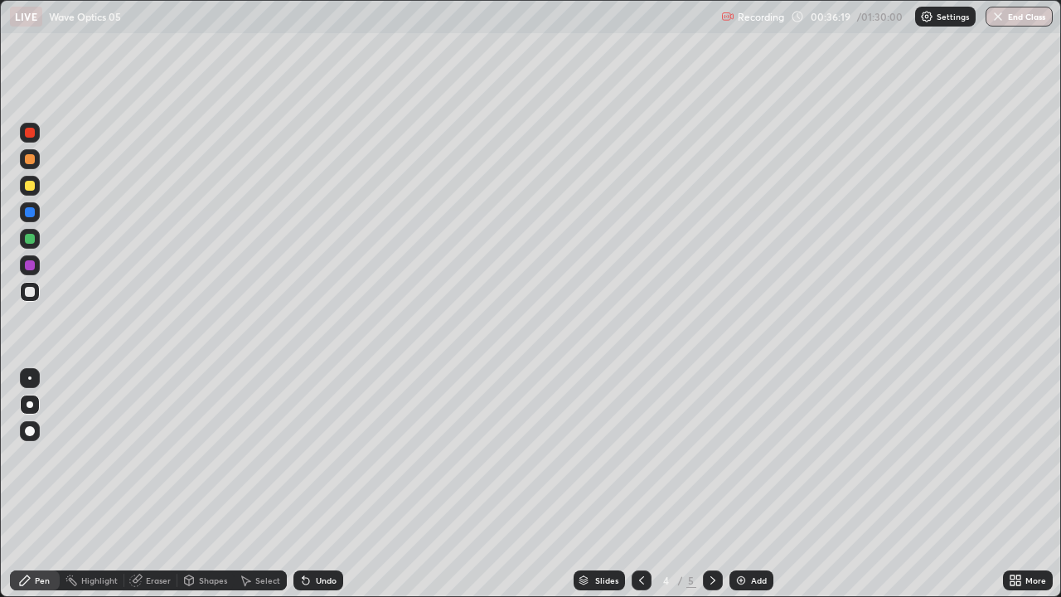
click at [709, 456] on div at bounding box center [713, 580] width 20 height 33
click at [27, 240] on div at bounding box center [30, 239] width 10 height 10
click at [27, 188] on div at bounding box center [30, 186] width 10 height 10
click at [32, 189] on div at bounding box center [30, 186] width 10 height 10
click at [157, 456] on div "Eraser" at bounding box center [158, 580] width 25 height 8
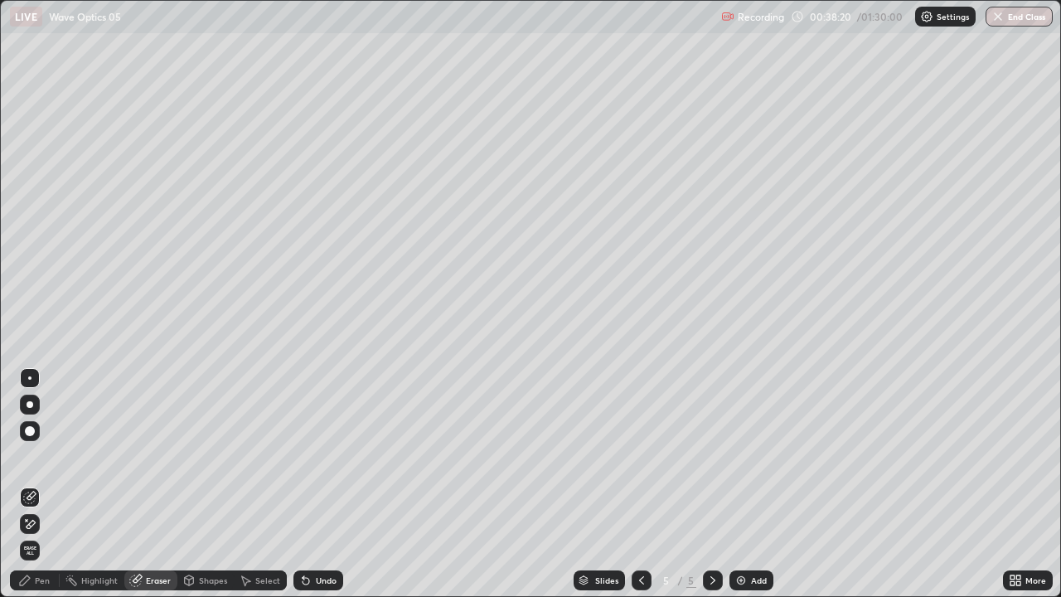
click at [51, 456] on div "Pen" at bounding box center [35, 580] width 50 height 20
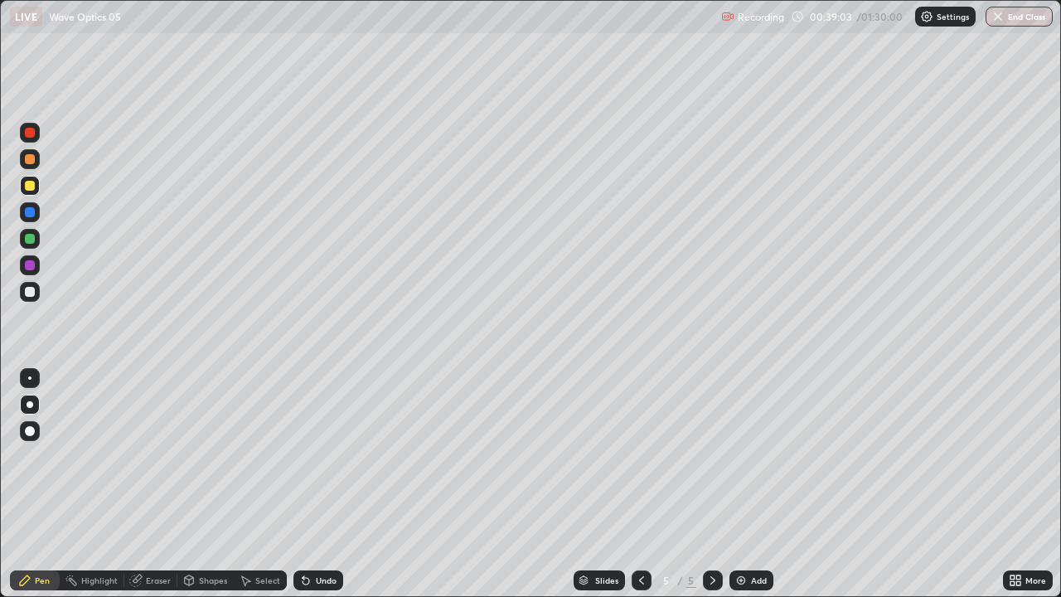
click at [30, 186] on div at bounding box center [30, 186] width 10 height 10
click at [150, 456] on div "Eraser" at bounding box center [158, 580] width 25 height 8
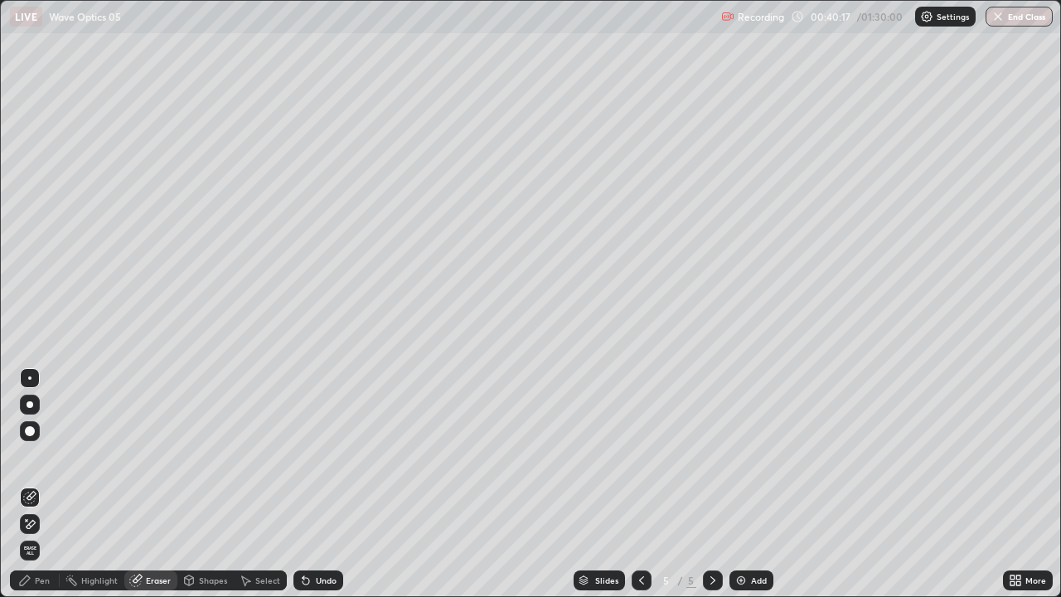
click at [189, 456] on icon at bounding box center [189, 582] width 0 height 6
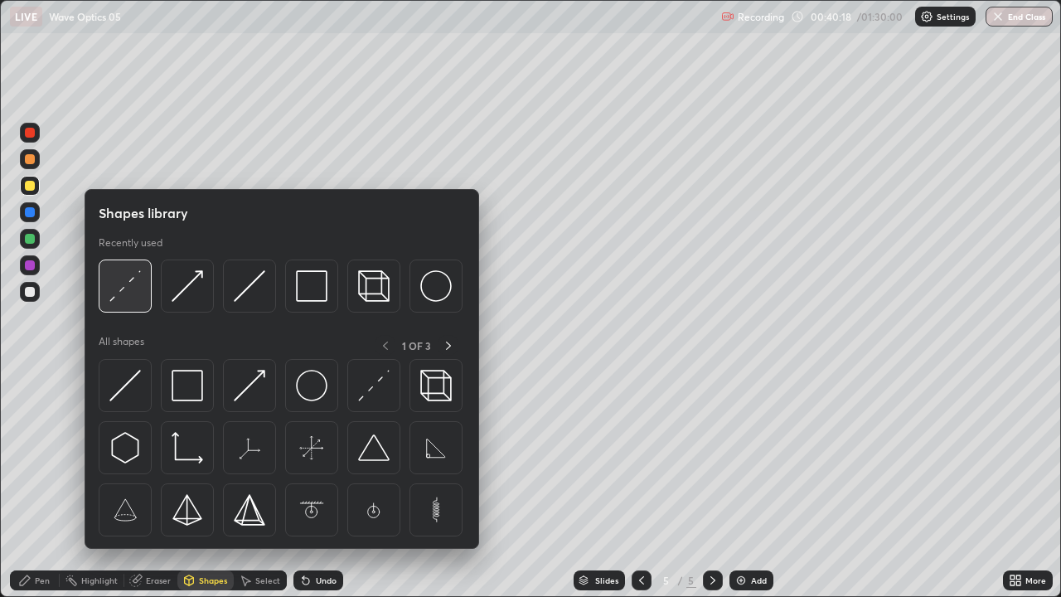
click at [125, 298] on img at bounding box center [124, 285] width 31 height 31
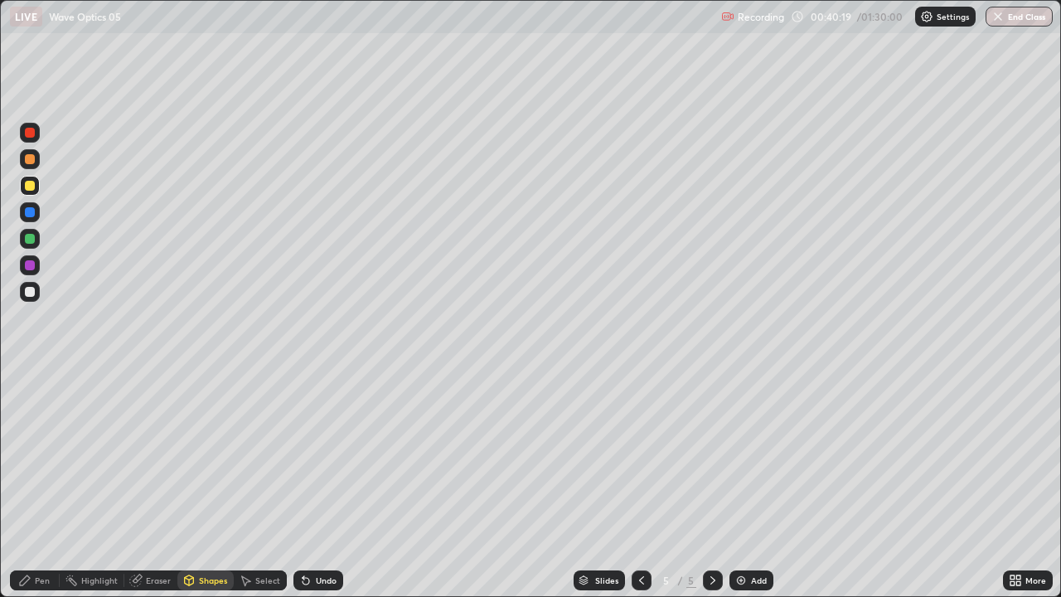
click at [29, 265] on div at bounding box center [30, 265] width 10 height 10
click at [47, 456] on div "Pen" at bounding box center [42, 580] width 15 height 8
click at [37, 294] on div at bounding box center [30, 292] width 20 height 20
click at [31, 292] on div at bounding box center [30, 292] width 10 height 10
click at [29, 186] on div at bounding box center [30, 186] width 10 height 10
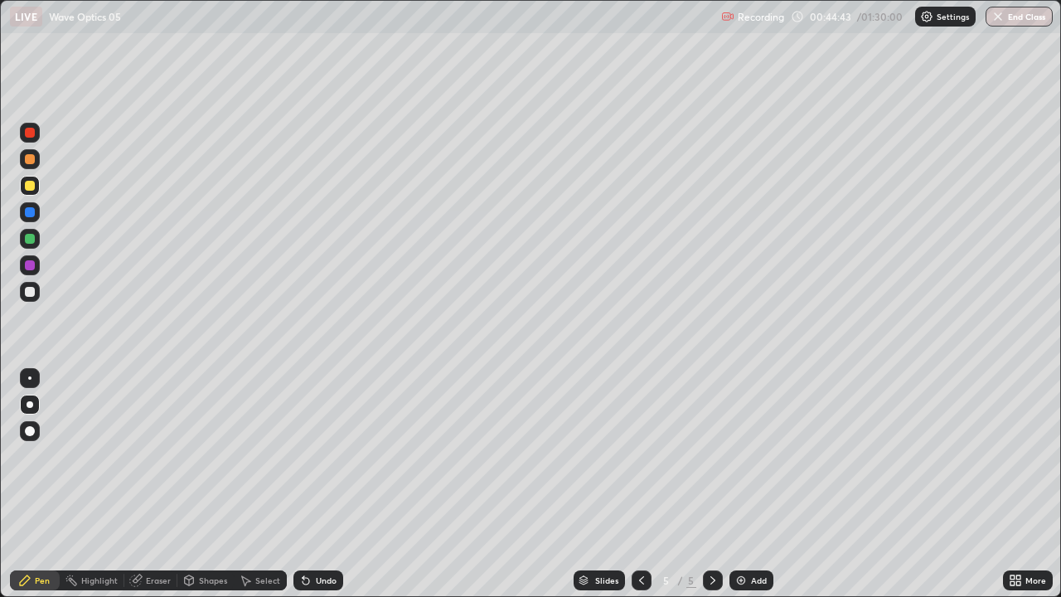
click at [28, 291] on div at bounding box center [30, 292] width 10 height 10
click at [27, 293] on div at bounding box center [30, 292] width 10 height 10
click at [30, 183] on div at bounding box center [30, 186] width 10 height 10
click at [31, 219] on div at bounding box center [30, 212] width 20 height 20
click at [307, 456] on icon at bounding box center [305, 580] width 13 height 13
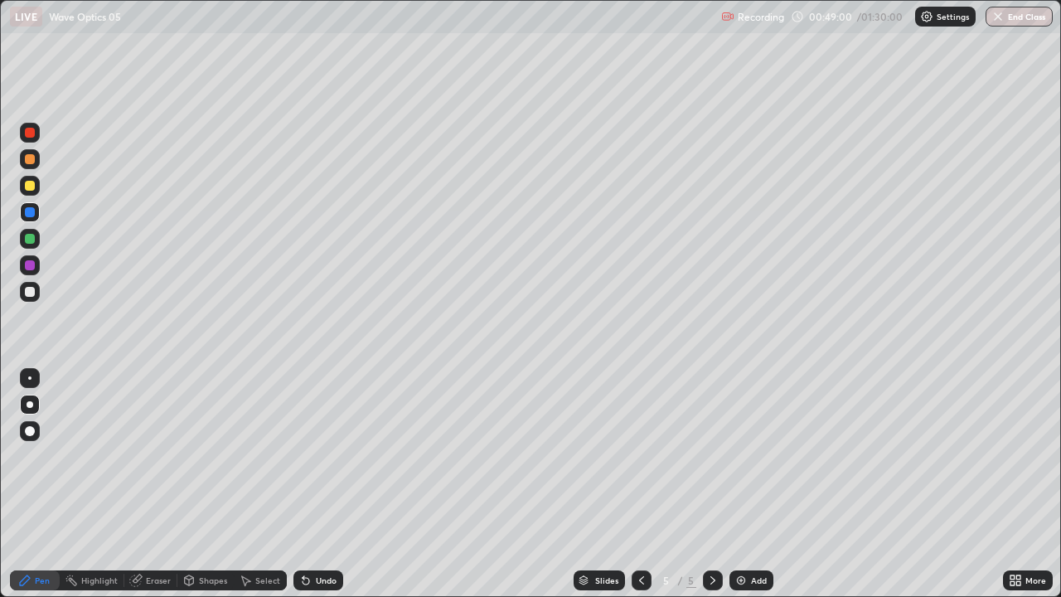
click at [308, 456] on icon at bounding box center [305, 580] width 13 height 13
click at [30, 294] on div at bounding box center [30, 292] width 10 height 10
click at [30, 188] on div at bounding box center [30, 186] width 10 height 10
click at [309, 456] on icon at bounding box center [305, 580] width 13 height 13
click at [316, 456] on div "Undo" at bounding box center [326, 580] width 21 height 8
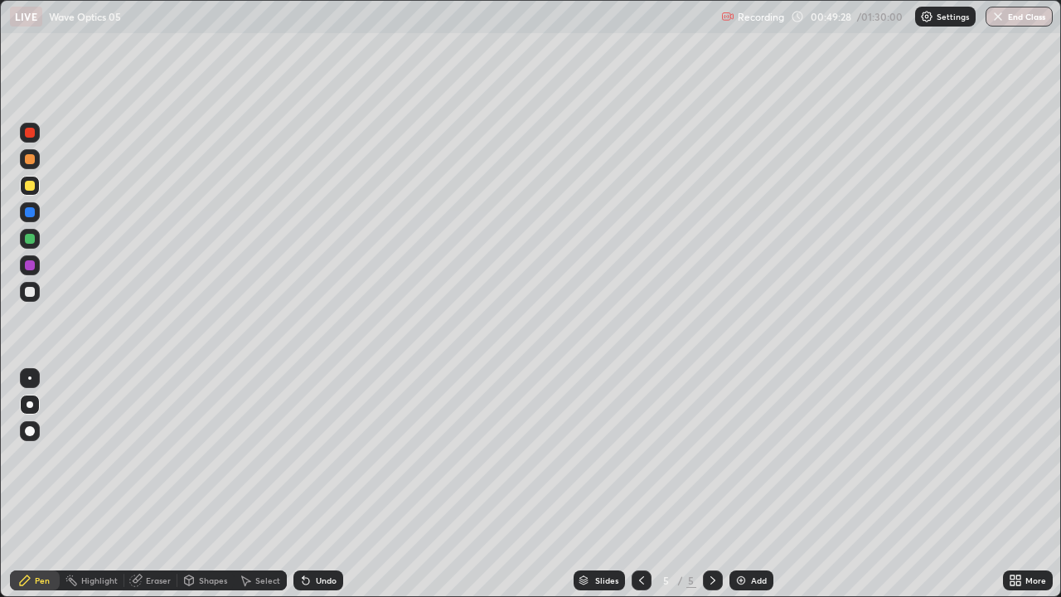
click at [30, 210] on div at bounding box center [30, 212] width 10 height 10
click at [310, 456] on div "Undo" at bounding box center [318, 580] width 50 height 20
click at [31, 240] on div at bounding box center [30, 239] width 10 height 10
click at [713, 456] on icon at bounding box center [712, 580] width 13 height 13
click at [740, 456] on img at bounding box center [740, 580] width 13 height 13
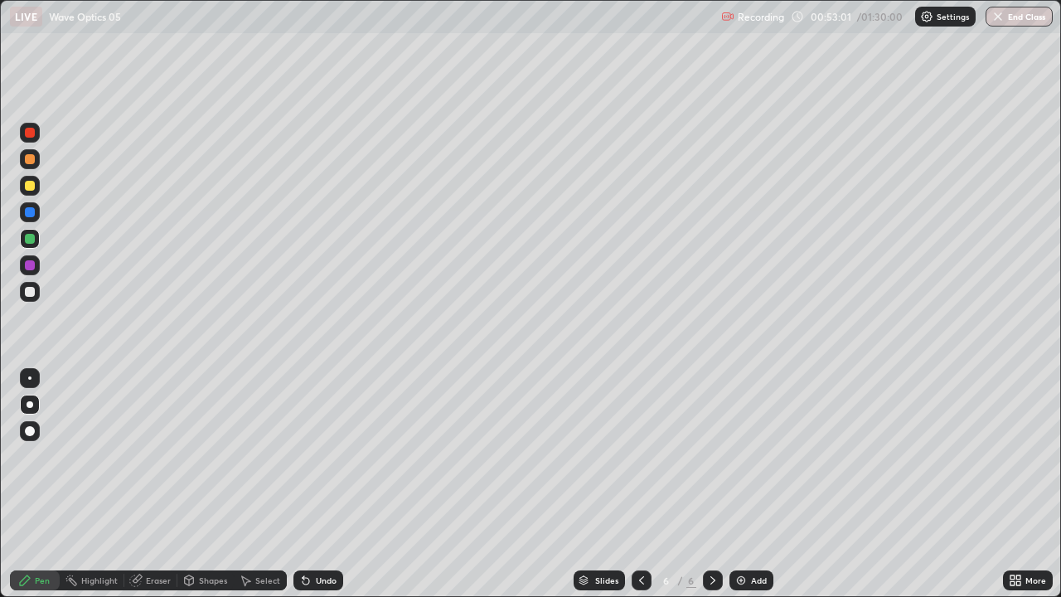
click at [640, 456] on icon at bounding box center [641, 580] width 13 height 13
click at [711, 456] on icon at bounding box center [712, 580] width 13 height 13
click at [27, 283] on div at bounding box center [30, 292] width 20 height 20
click at [28, 298] on div at bounding box center [30, 292] width 20 height 20
click at [30, 188] on div at bounding box center [30, 186] width 10 height 10
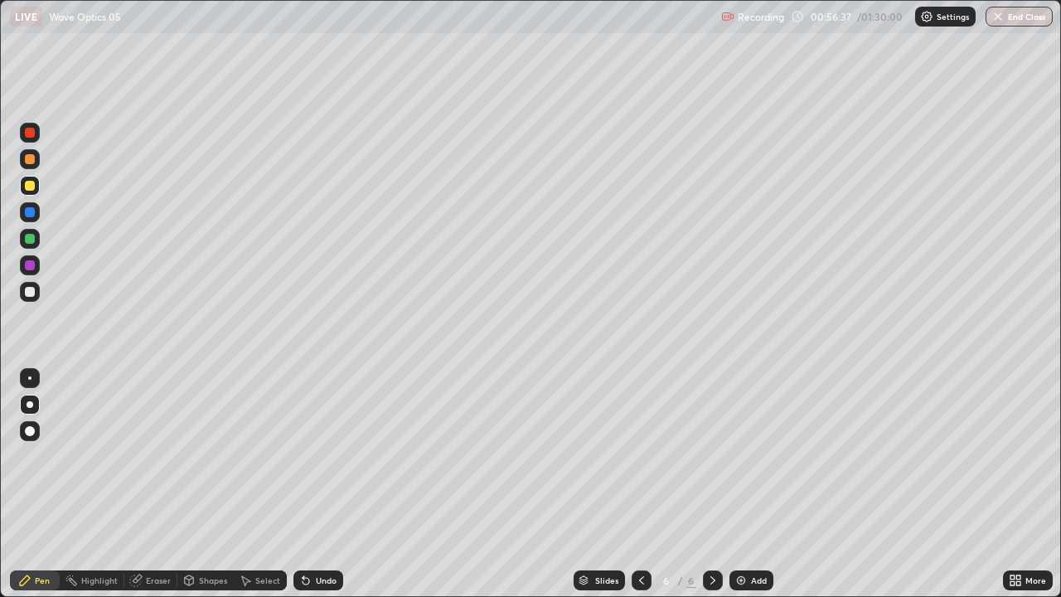
click at [201, 456] on div "Shapes" at bounding box center [205, 580] width 56 height 20
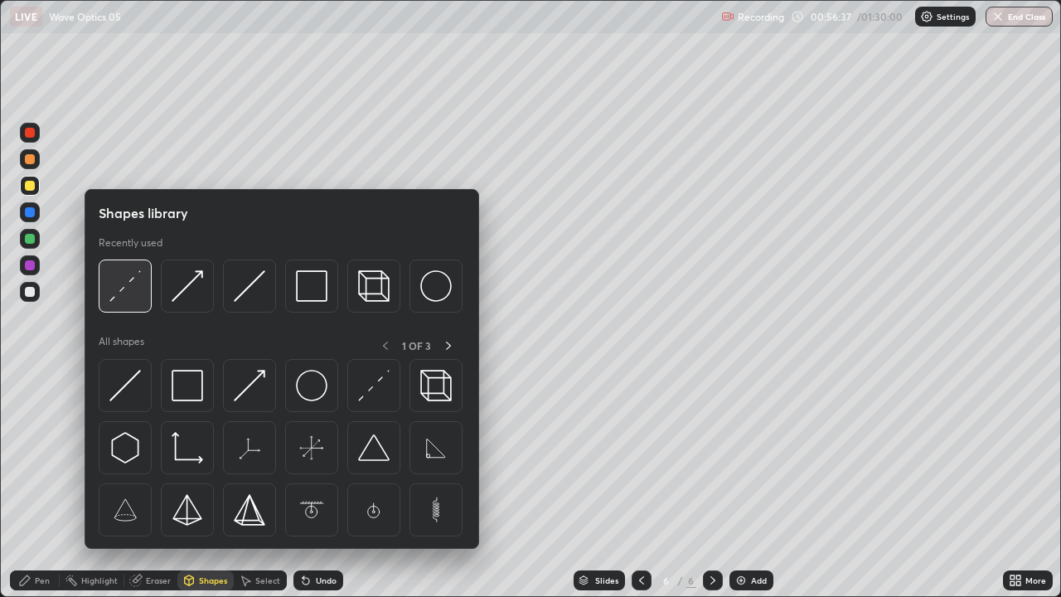
click at [133, 288] on img at bounding box center [124, 285] width 31 height 31
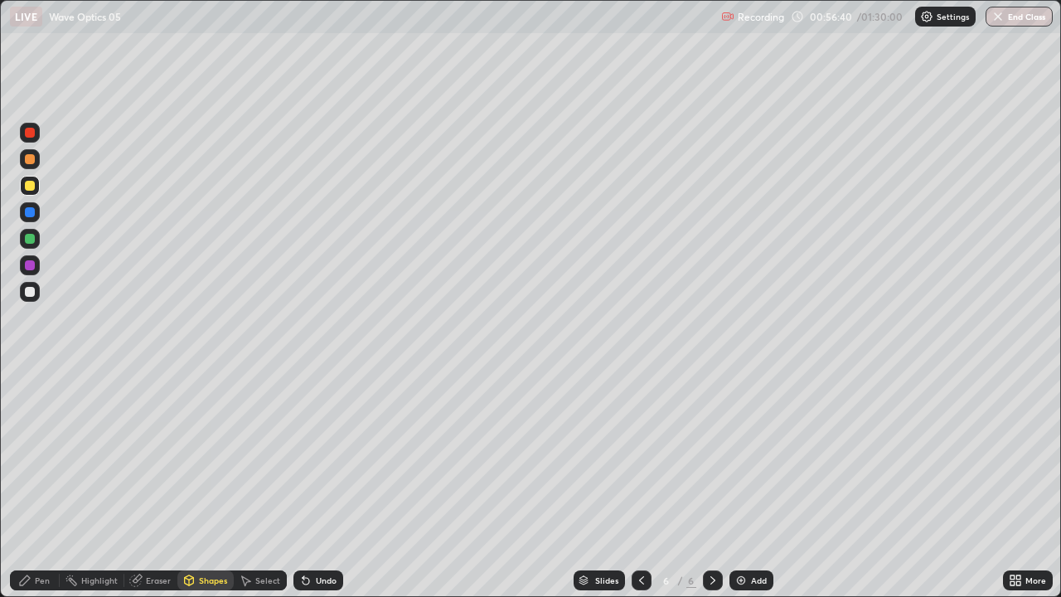
click at [27, 456] on div "Pen" at bounding box center [35, 580] width 50 height 20
click at [313, 456] on div "Undo" at bounding box center [318, 580] width 50 height 20
click at [315, 456] on div "Undo" at bounding box center [318, 580] width 50 height 20
click at [316, 456] on div "Undo" at bounding box center [318, 580] width 50 height 20
click at [318, 456] on div "Undo" at bounding box center [318, 580] width 50 height 20
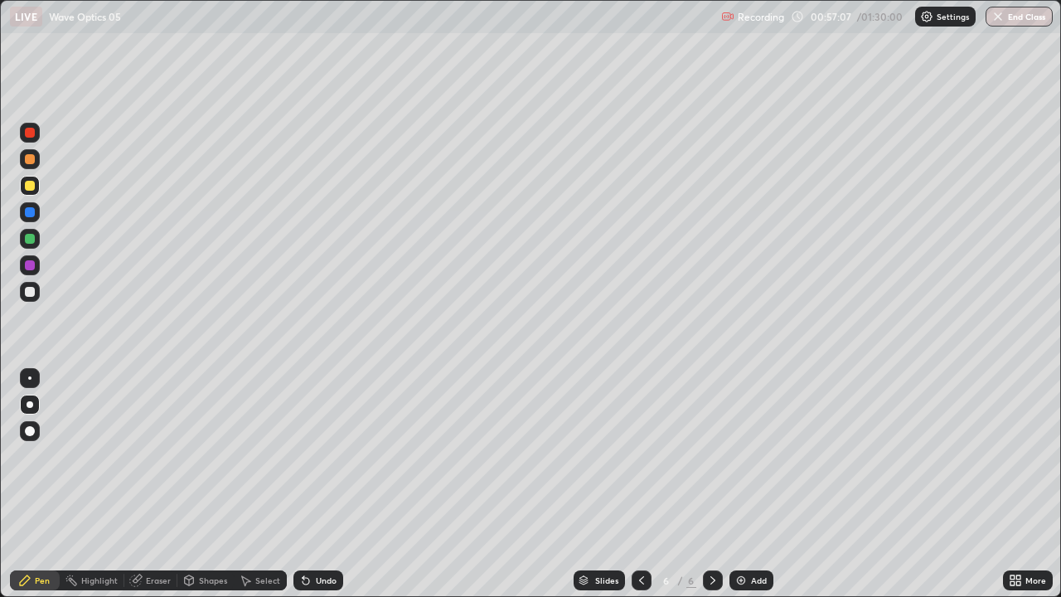
click at [303, 456] on icon at bounding box center [306, 581] width 7 height 7
click at [200, 456] on div "Shapes" at bounding box center [213, 580] width 28 height 8
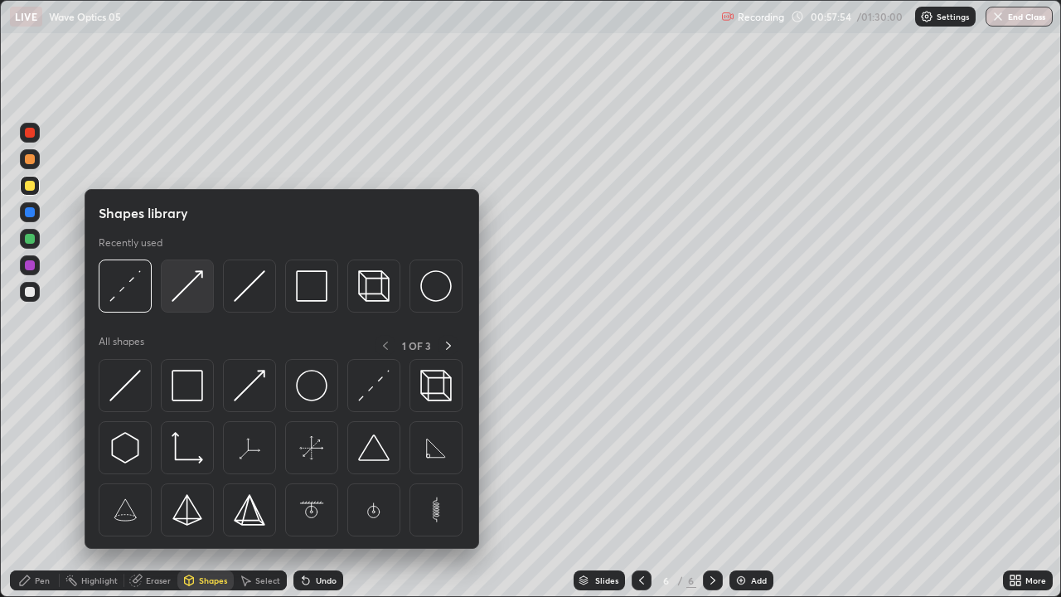
click at [185, 293] on img at bounding box center [187, 285] width 31 height 31
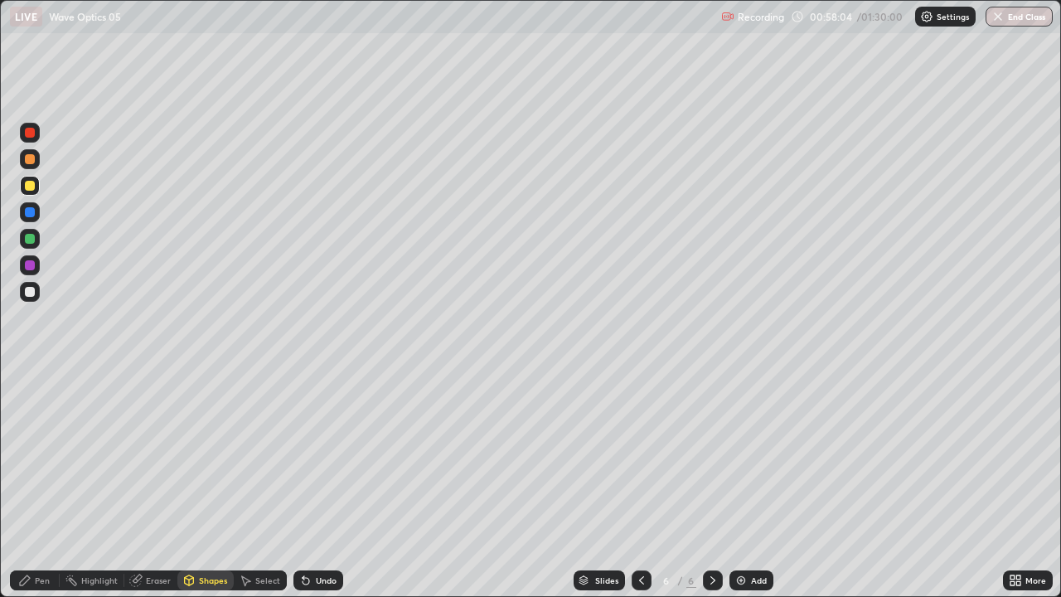
click at [41, 456] on div "Pen" at bounding box center [35, 580] width 50 height 20
click at [31, 294] on div at bounding box center [30, 292] width 10 height 10
click at [210, 456] on div "Shapes" at bounding box center [213, 580] width 28 height 8
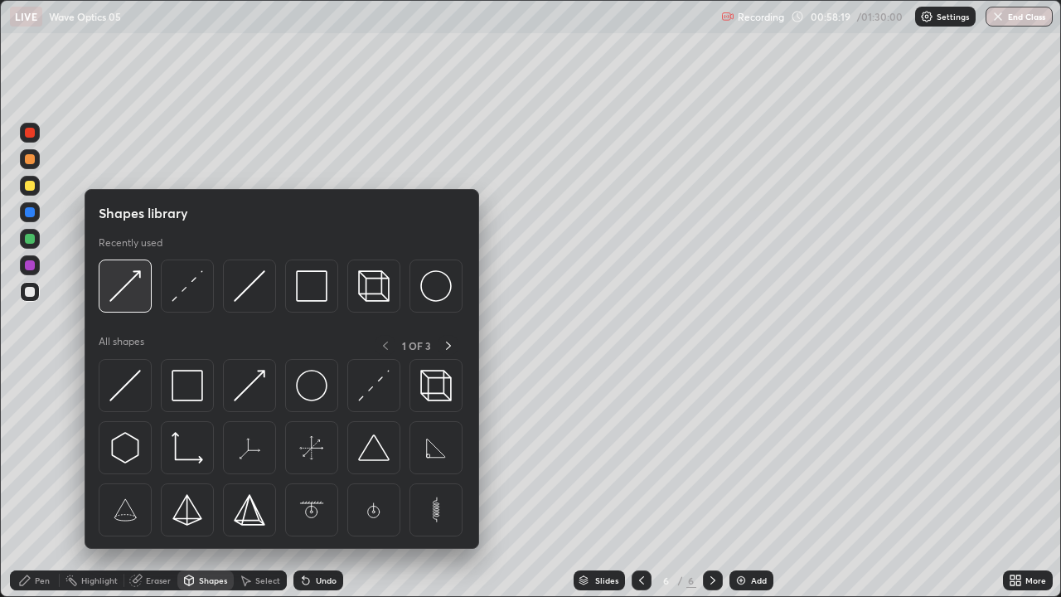
click at [122, 291] on img at bounding box center [124, 285] width 31 height 31
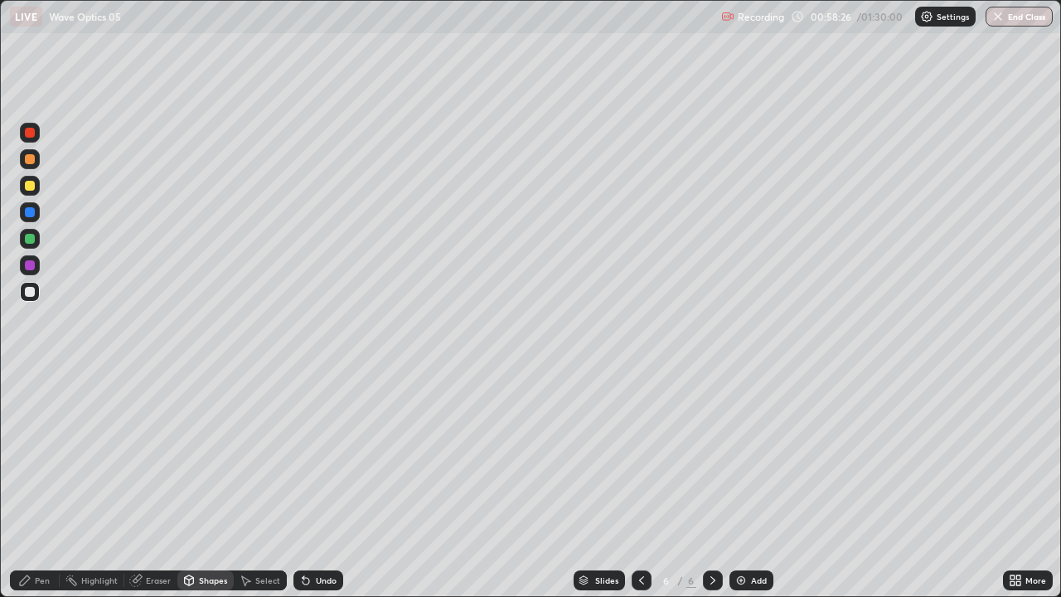
click at [50, 456] on div "Pen" at bounding box center [35, 580] width 50 height 20
click at [28, 293] on div at bounding box center [30, 292] width 10 height 10
click at [153, 456] on div "Eraser" at bounding box center [158, 580] width 25 height 8
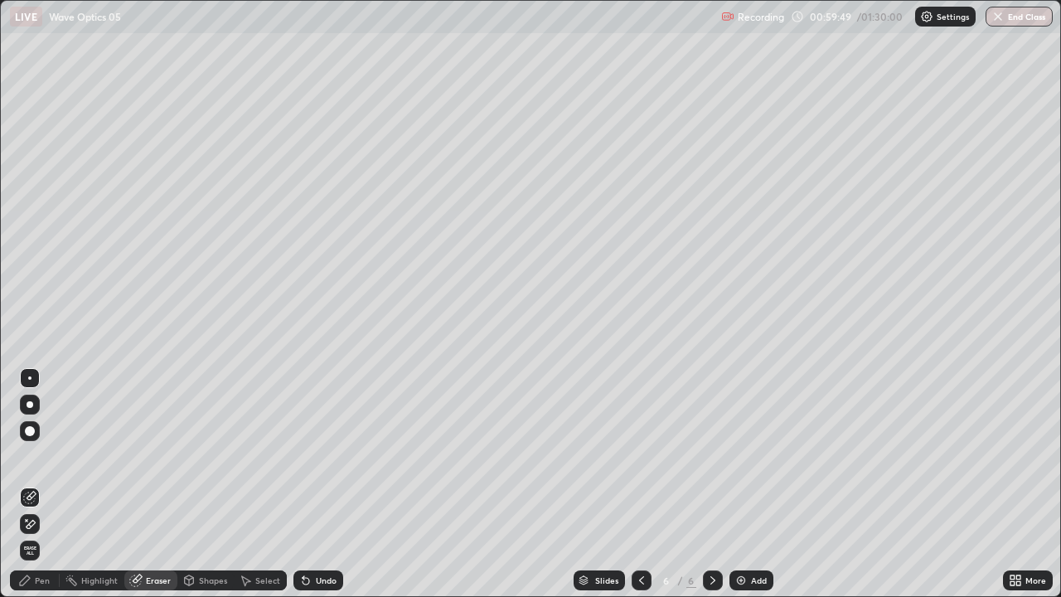
click at [39, 456] on div "Pen" at bounding box center [35, 580] width 50 height 20
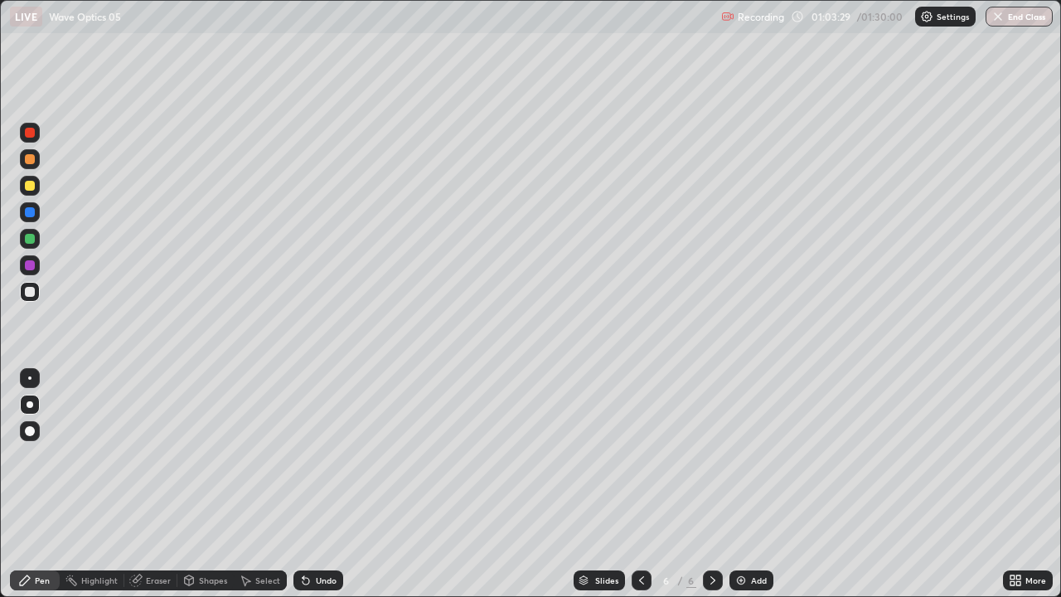
click at [703, 456] on div at bounding box center [713, 580] width 20 height 20
click at [742, 456] on img at bounding box center [740, 580] width 13 height 13
click at [26, 190] on div at bounding box center [30, 186] width 20 height 20
click at [28, 293] on div at bounding box center [30, 292] width 10 height 10
click at [31, 187] on div at bounding box center [30, 186] width 10 height 10
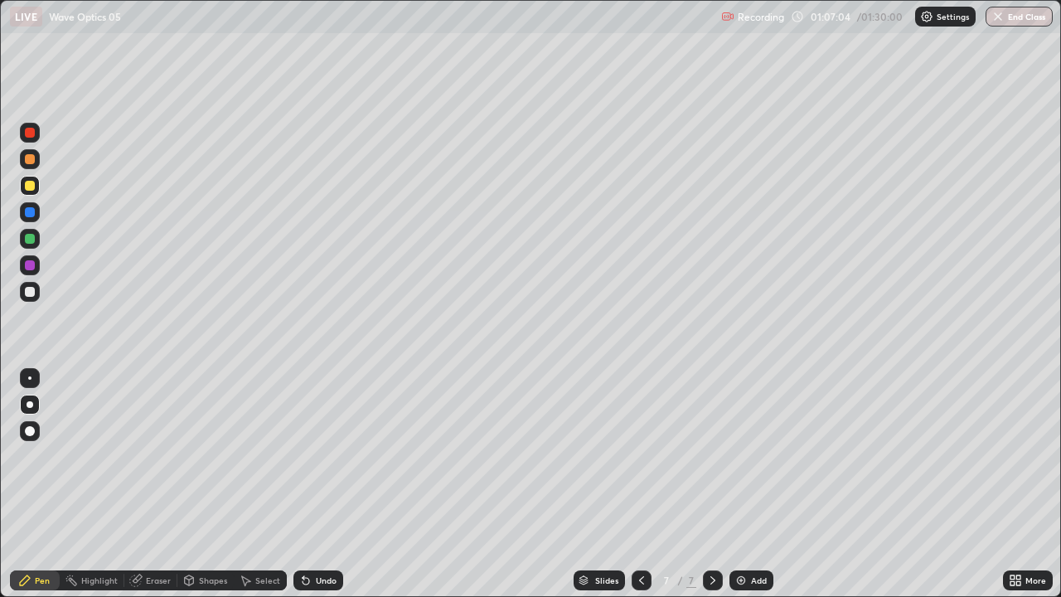
click at [31, 292] on div at bounding box center [30, 292] width 10 height 10
click at [158, 456] on div "Eraser" at bounding box center [158, 580] width 25 height 8
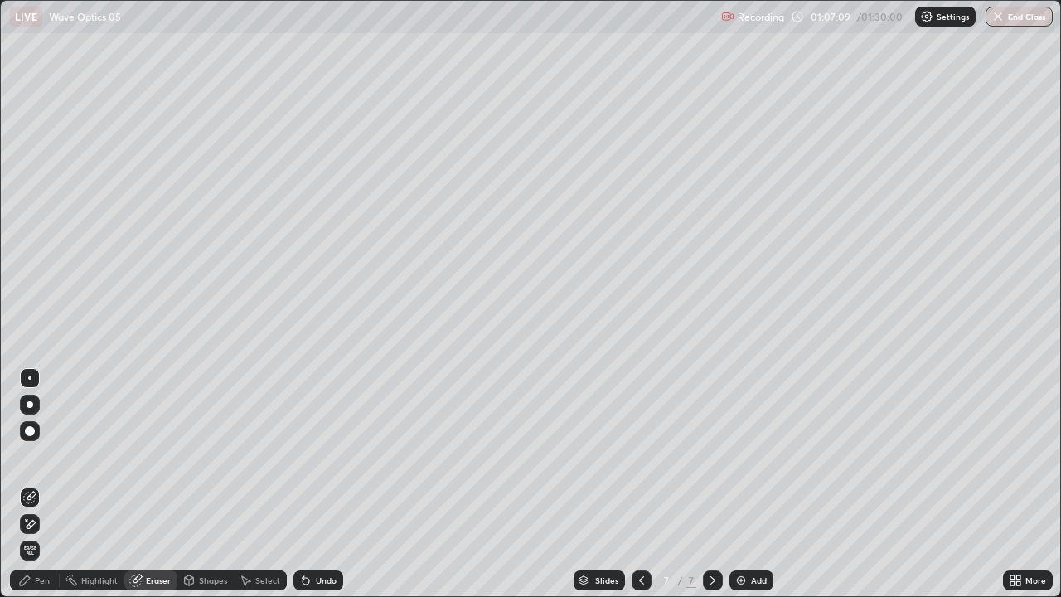
click at [44, 456] on div "Pen" at bounding box center [35, 580] width 50 height 20
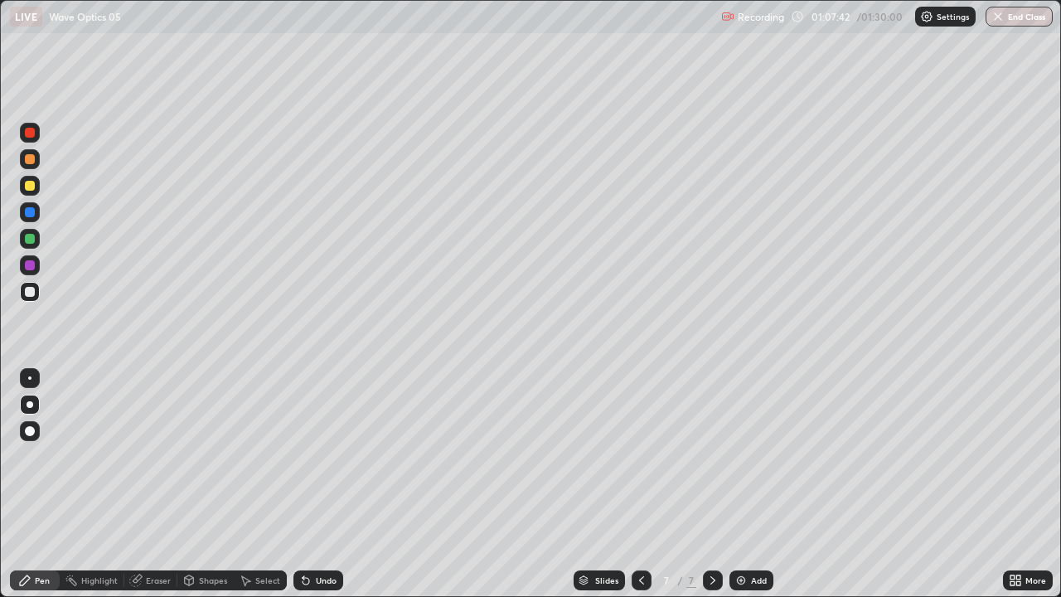
click at [30, 186] on div at bounding box center [30, 186] width 10 height 10
click at [163, 456] on div "Eraser" at bounding box center [150, 580] width 53 height 20
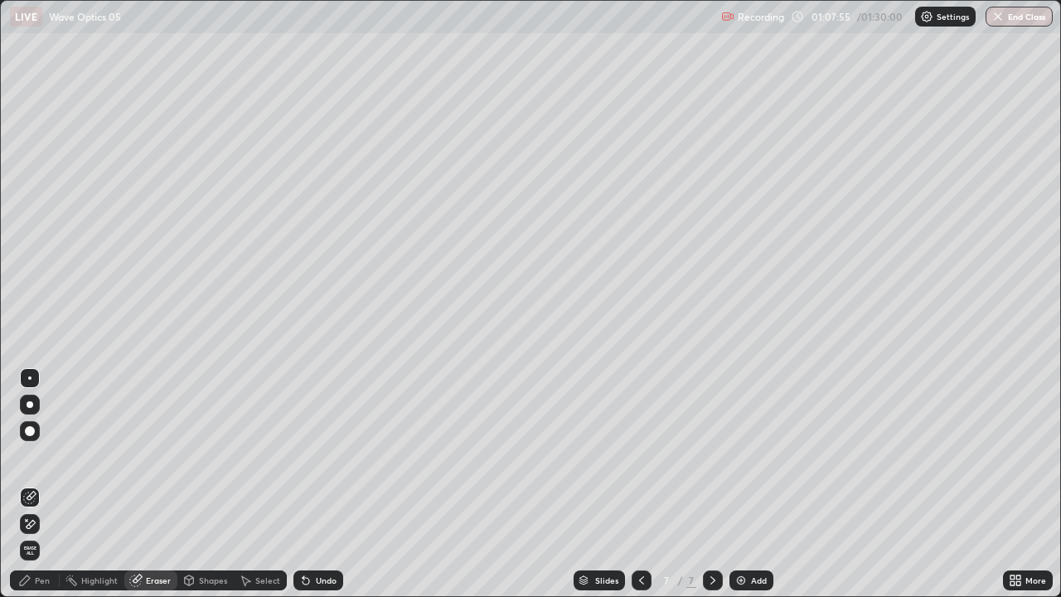
click at [211, 456] on div "Shapes" at bounding box center [205, 580] width 56 height 20
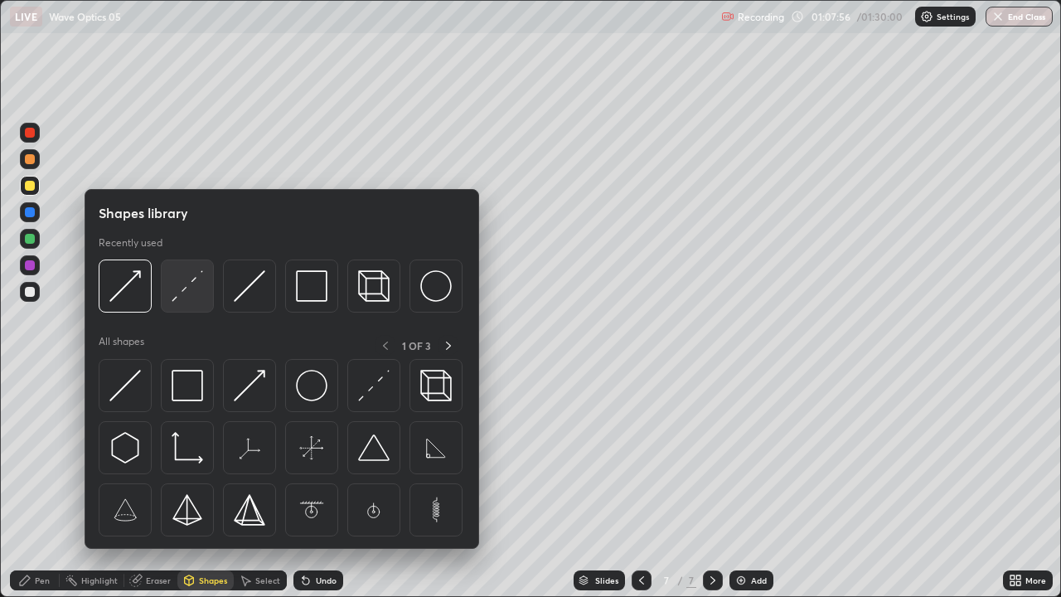
click at [186, 294] on img at bounding box center [187, 285] width 31 height 31
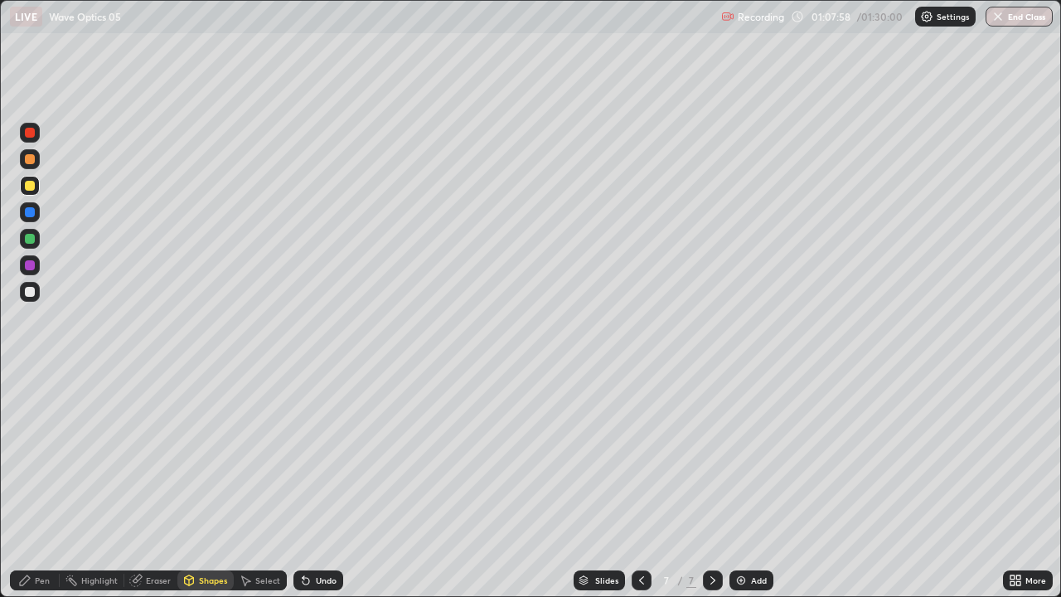
click at [41, 456] on div "Pen" at bounding box center [35, 580] width 50 height 20
click at [25, 290] on div at bounding box center [30, 292] width 10 height 10
click at [303, 456] on icon at bounding box center [306, 581] width 7 height 7
click at [210, 456] on div "Shapes" at bounding box center [205, 580] width 56 height 20
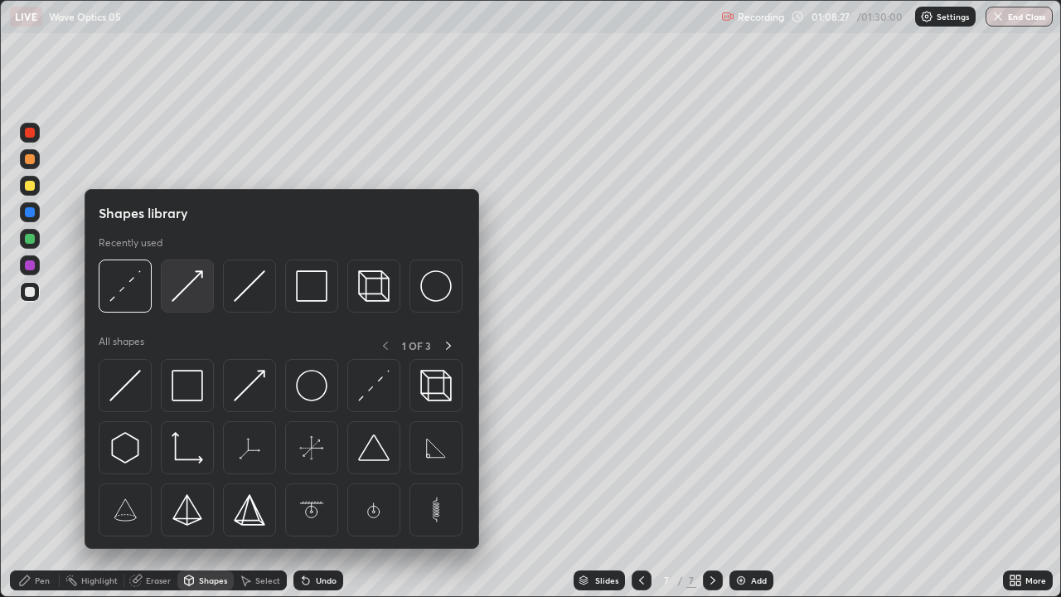
click at [190, 289] on img at bounding box center [187, 285] width 31 height 31
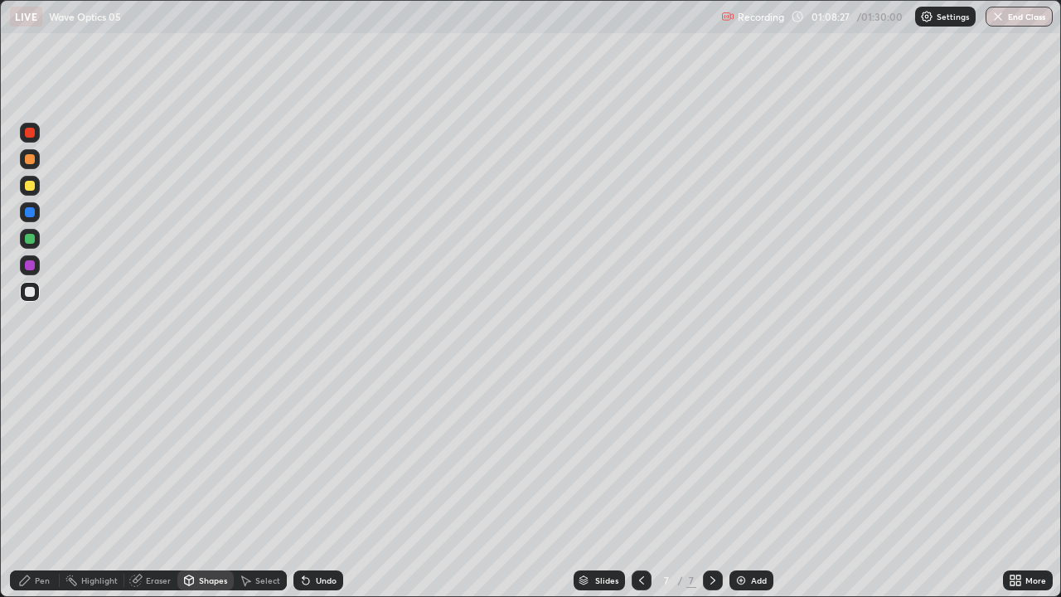
click at [29, 184] on div at bounding box center [30, 186] width 10 height 10
click at [37, 456] on div "Pen" at bounding box center [35, 580] width 50 height 20
click at [29, 292] on div at bounding box center [30, 292] width 10 height 10
click at [161, 456] on div "Eraser" at bounding box center [158, 580] width 25 height 8
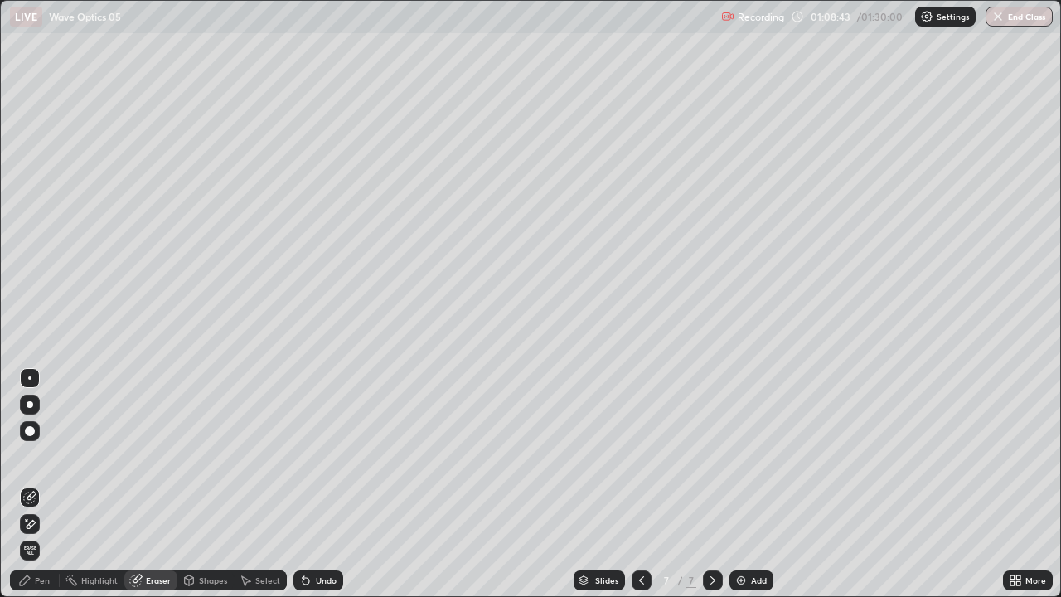
click at [189, 456] on icon at bounding box center [189, 580] width 9 height 10
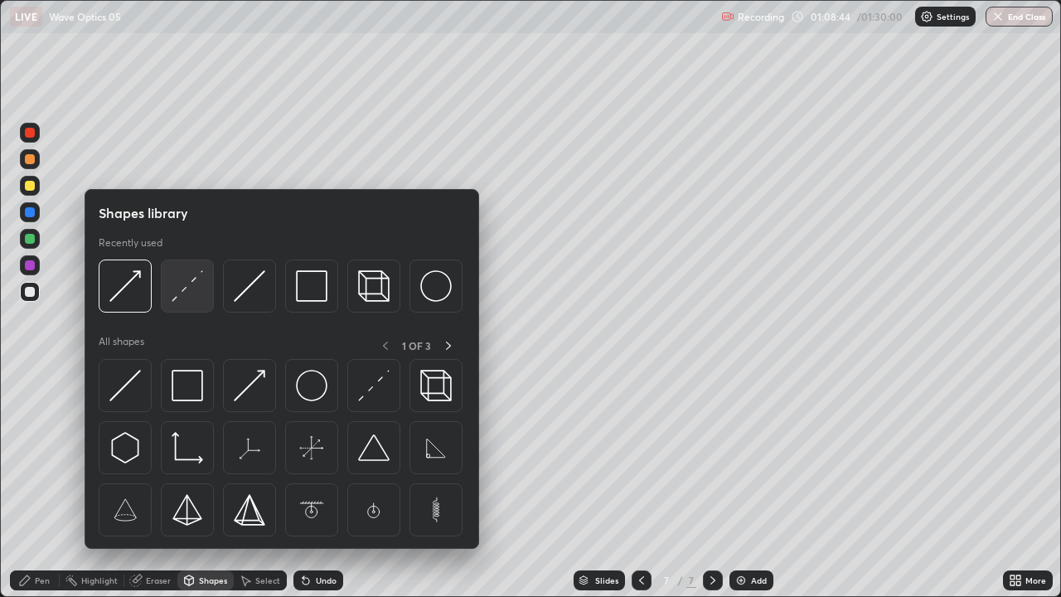
click at [180, 293] on img at bounding box center [187, 285] width 31 height 31
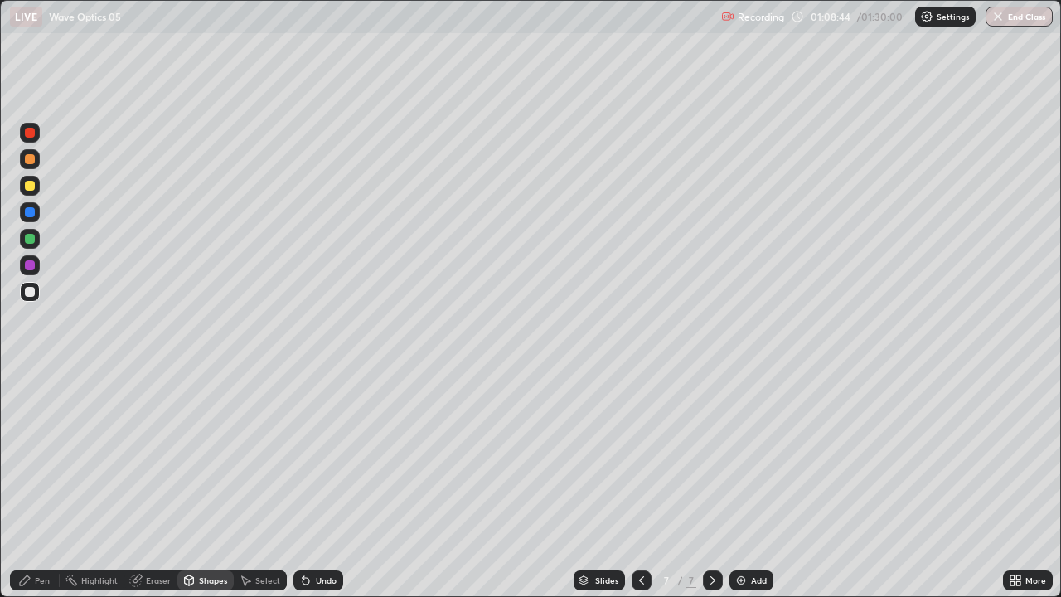
click at [29, 215] on div at bounding box center [30, 212] width 10 height 10
click at [311, 456] on div "Undo" at bounding box center [318, 580] width 50 height 20
click at [37, 456] on div "Pen" at bounding box center [35, 580] width 50 height 20
click at [29, 294] on div at bounding box center [30, 292] width 10 height 10
click at [206, 456] on div "Shapes" at bounding box center [213, 580] width 28 height 8
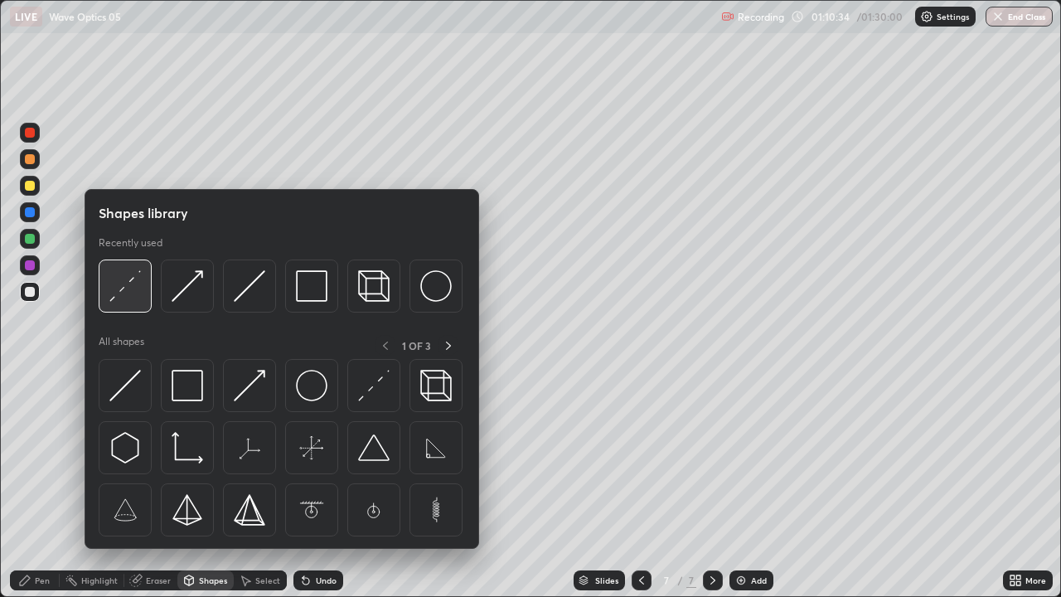
click at [123, 291] on img at bounding box center [124, 285] width 31 height 31
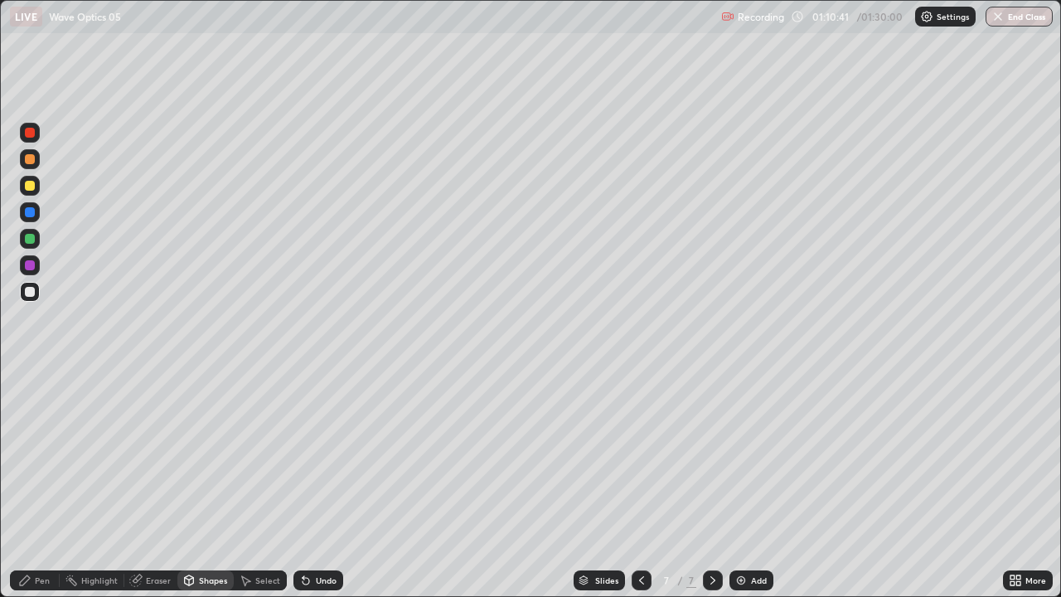
click at [31, 186] on div at bounding box center [30, 186] width 10 height 10
click at [46, 456] on div "Pen" at bounding box center [35, 580] width 50 height 20
click at [28, 186] on div at bounding box center [30, 186] width 10 height 10
click at [711, 456] on icon at bounding box center [712, 580] width 13 height 13
click at [743, 456] on img at bounding box center [740, 580] width 13 height 13
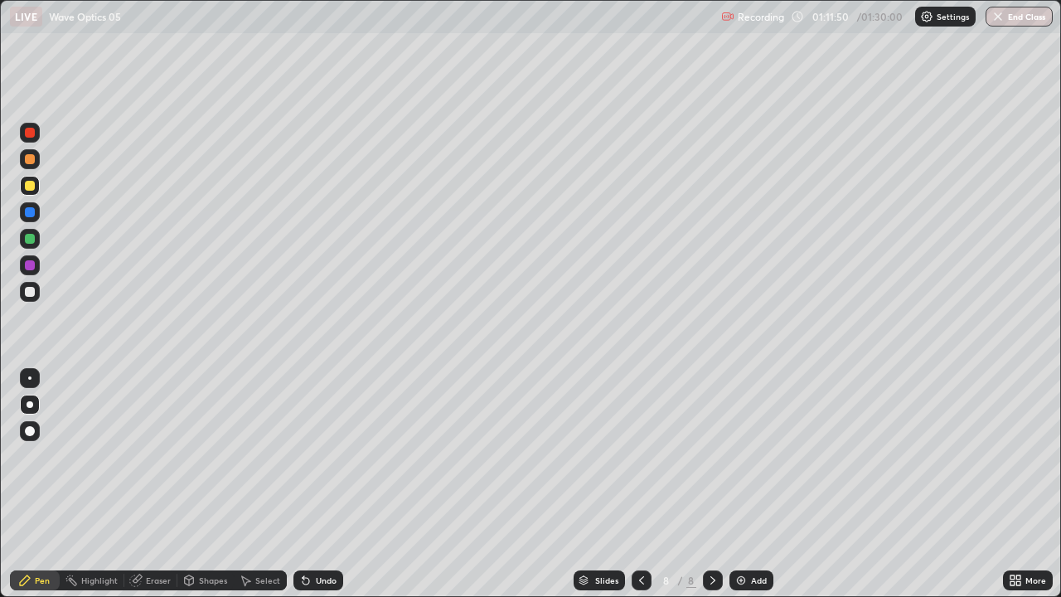
click at [28, 187] on div at bounding box center [30, 186] width 10 height 10
click at [33, 157] on div at bounding box center [30, 159] width 10 height 10
click at [30, 293] on div at bounding box center [30, 292] width 10 height 10
click at [219, 456] on div "Shapes" at bounding box center [213, 580] width 28 height 8
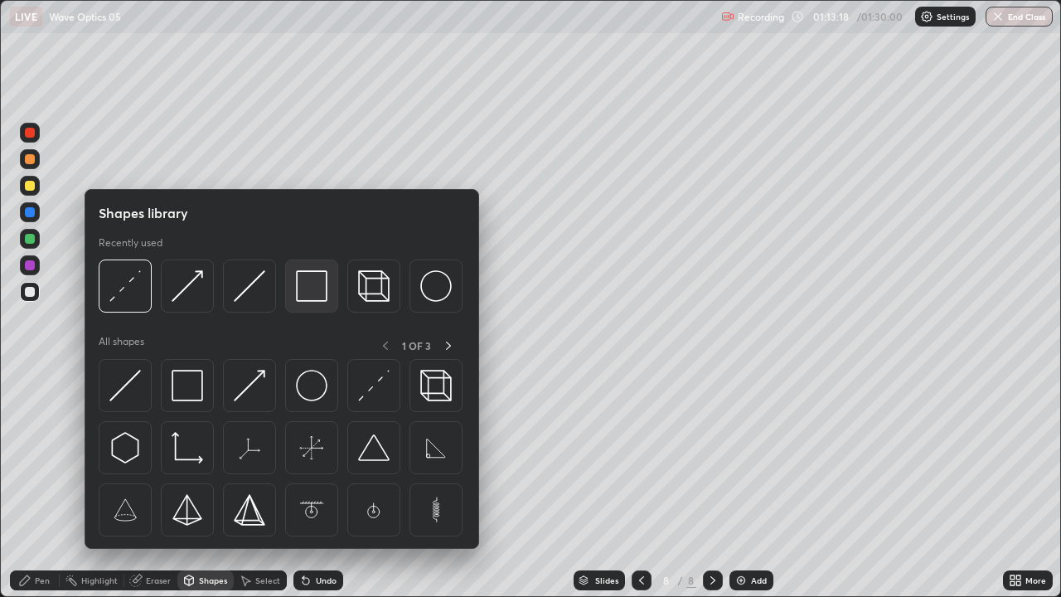
click at [307, 294] on img at bounding box center [311, 285] width 31 height 31
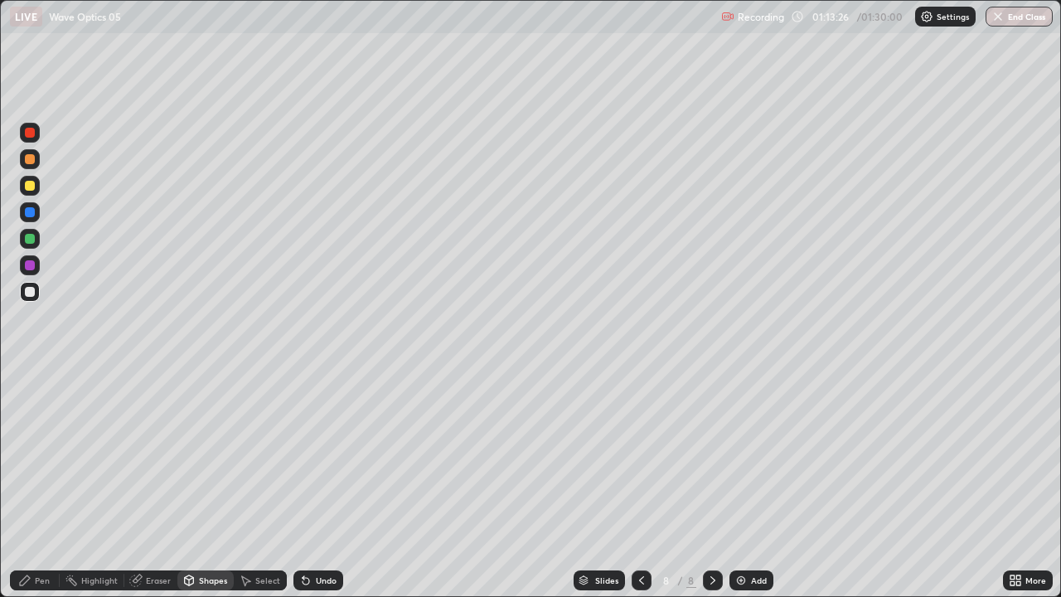
click at [256, 456] on div "Select" at bounding box center [267, 580] width 25 height 8
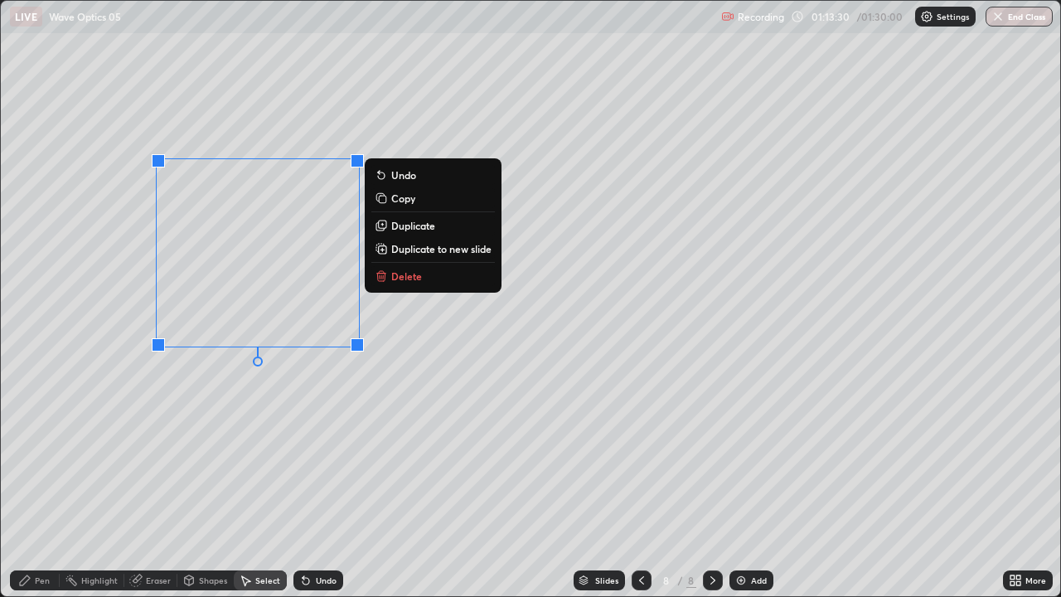
click at [357, 419] on div "0 ° Undo Copy Duplicate Duplicate to new slide Delete" at bounding box center [530, 298] width 1059 height 595
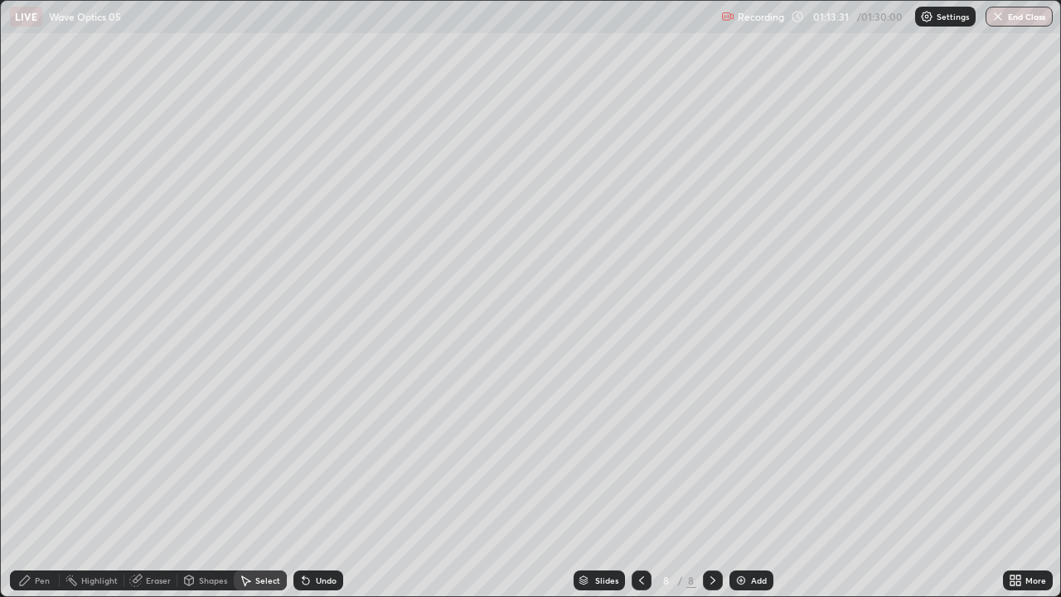
click at [51, 456] on div "Pen" at bounding box center [35, 580] width 50 height 20
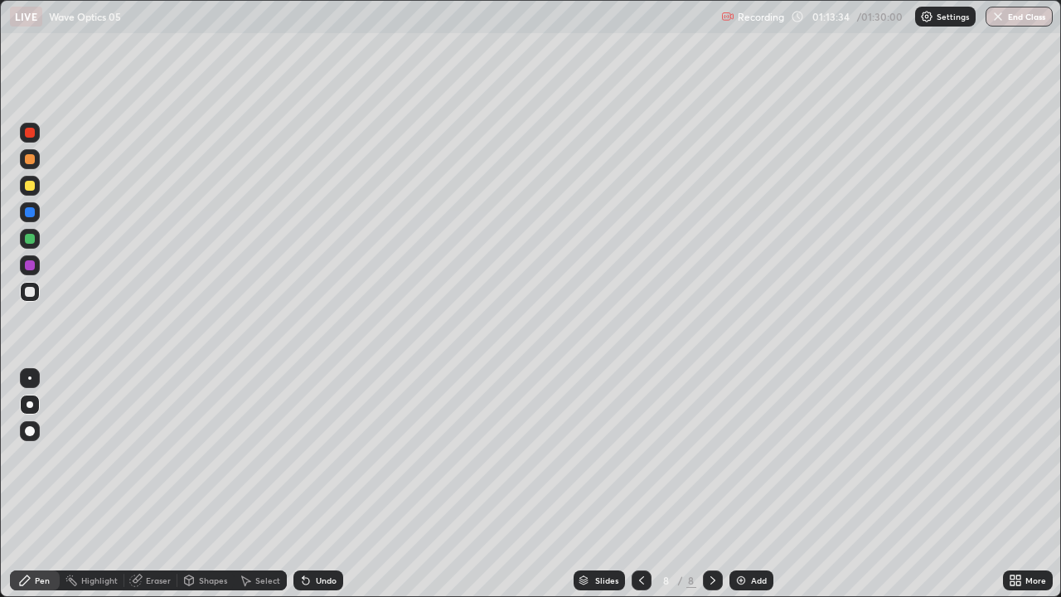
click at [28, 188] on div at bounding box center [30, 186] width 10 height 10
click at [25, 212] on div at bounding box center [30, 212] width 10 height 10
click at [27, 293] on div at bounding box center [30, 292] width 10 height 10
click at [27, 295] on div at bounding box center [30, 292] width 10 height 10
click at [782, 456] on div "Slides 8 / 8 Add" at bounding box center [673, 580] width 660 height 33
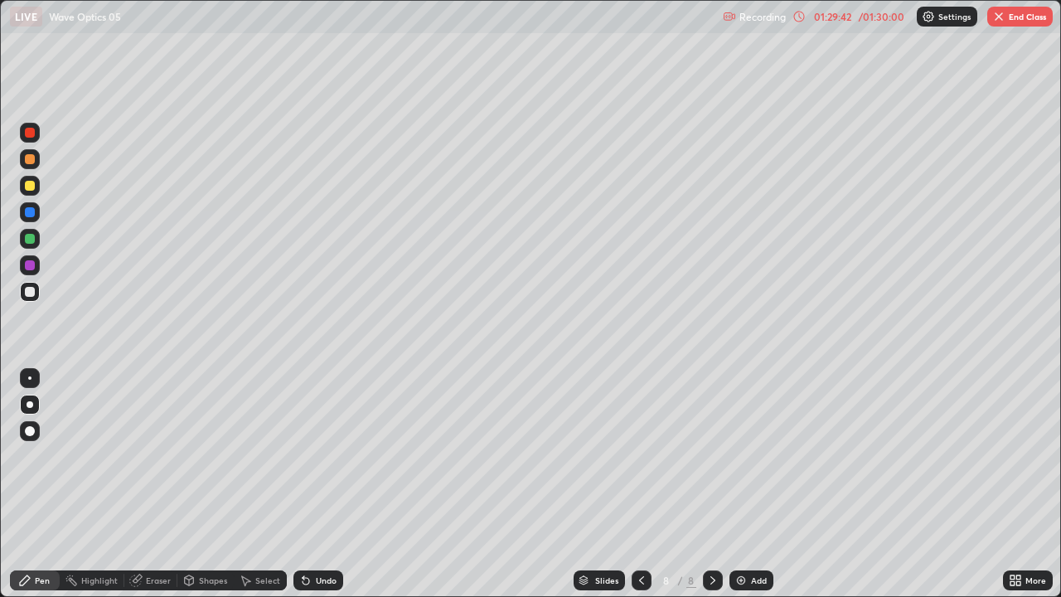
click at [641, 456] on icon at bounding box center [641, 580] width 13 height 13
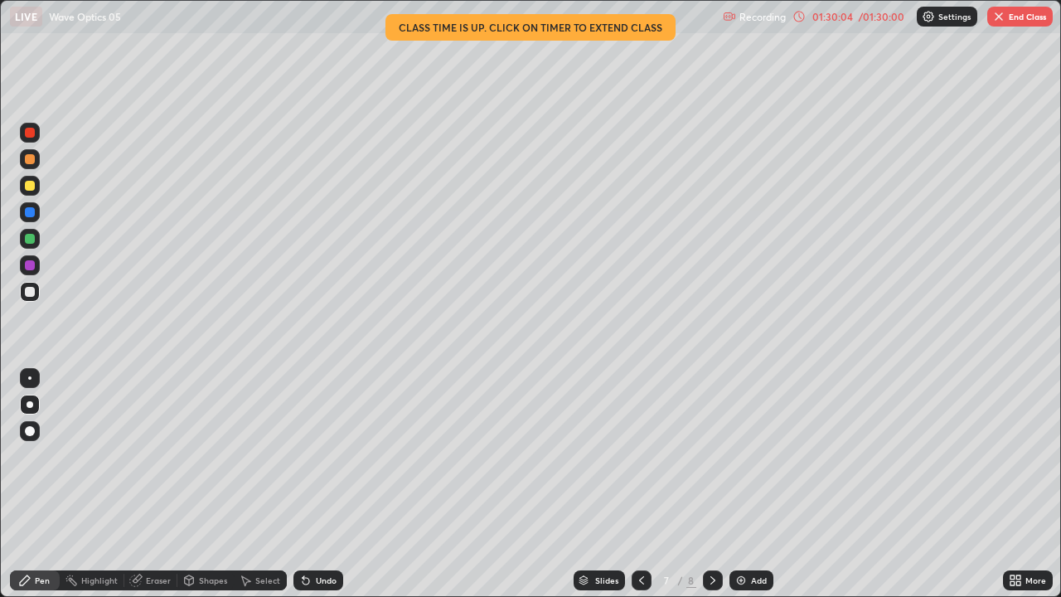
click at [710, 456] on div at bounding box center [713, 580] width 20 height 33
click at [640, 456] on icon at bounding box center [641, 580] width 13 height 13
click at [149, 456] on div "Eraser" at bounding box center [158, 580] width 25 height 8
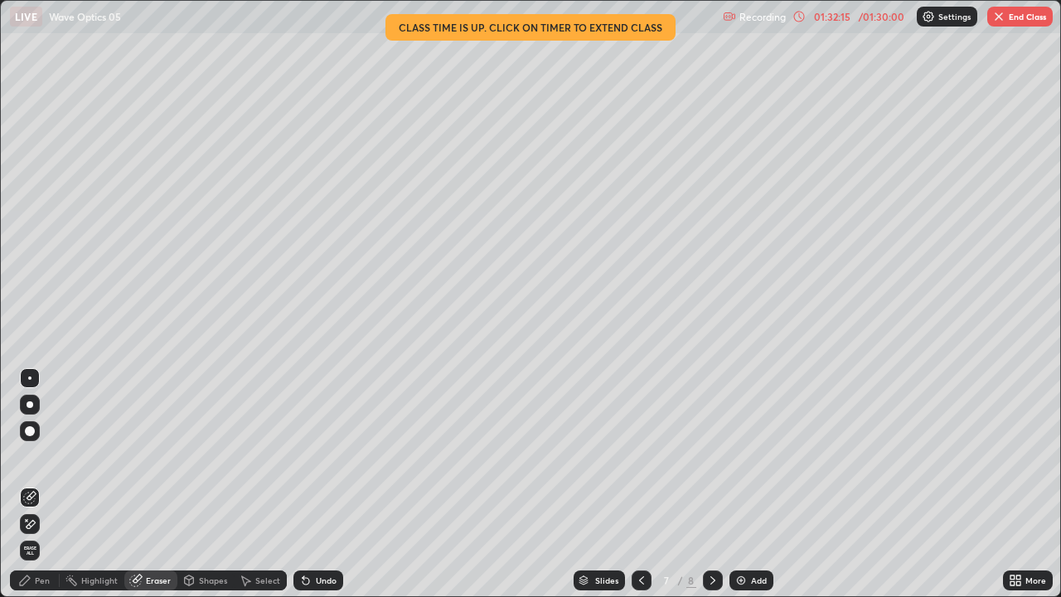
click at [262, 456] on div "Select" at bounding box center [267, 580] width 25 height 8
click at [36, 456] on div "Pen" at bounding box center [42, 580] width 15 height 8
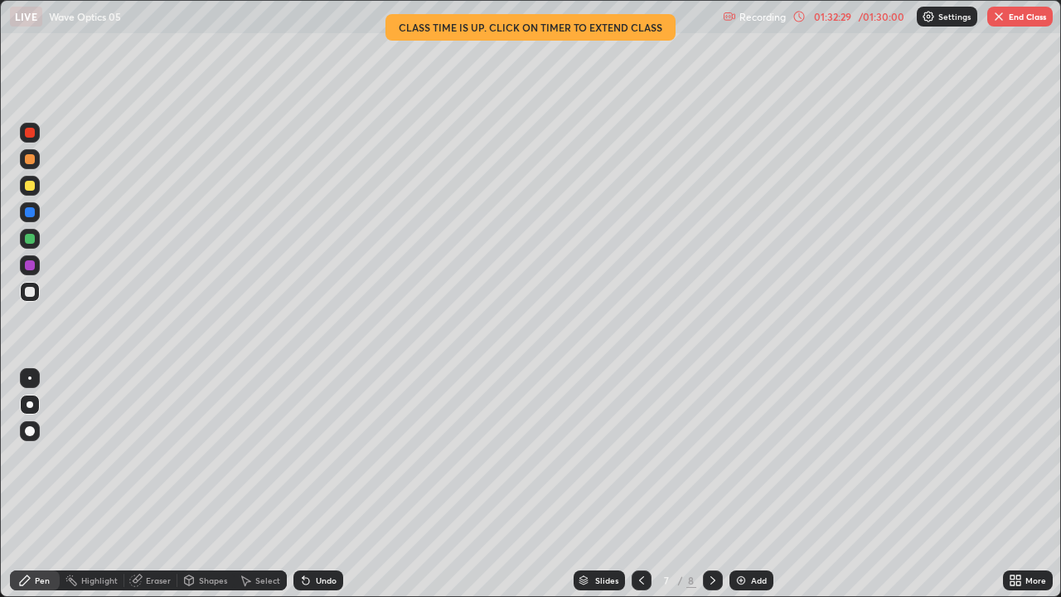
click at [1014, 23] on button "End Class" at bounding box center [1019, 17] width 65 height 20
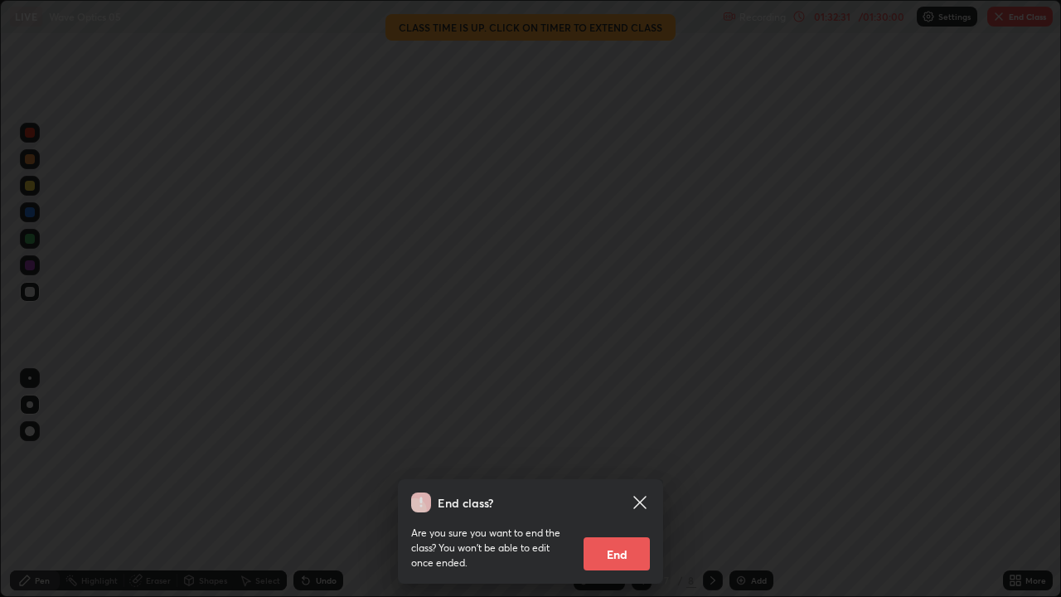
click at [624, 456] on button "End" at bounding box center [616, 553] width 66 height 33
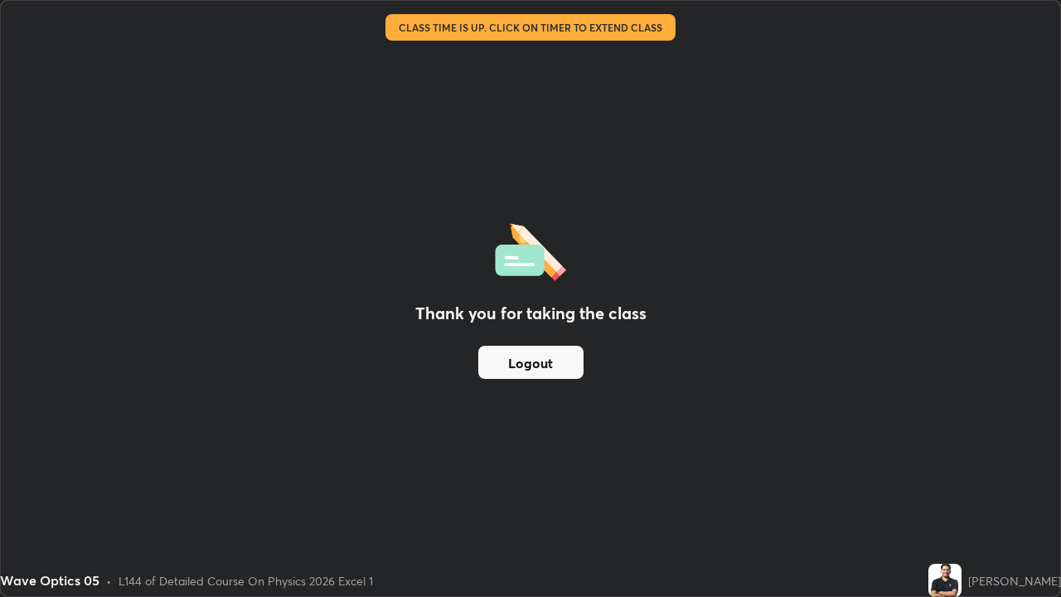
click at [561, 365] on button "Logout" at bounding box center [530, 362] width 105 height 33
